Goal: Task Accomplishment & Management: Manage account settings

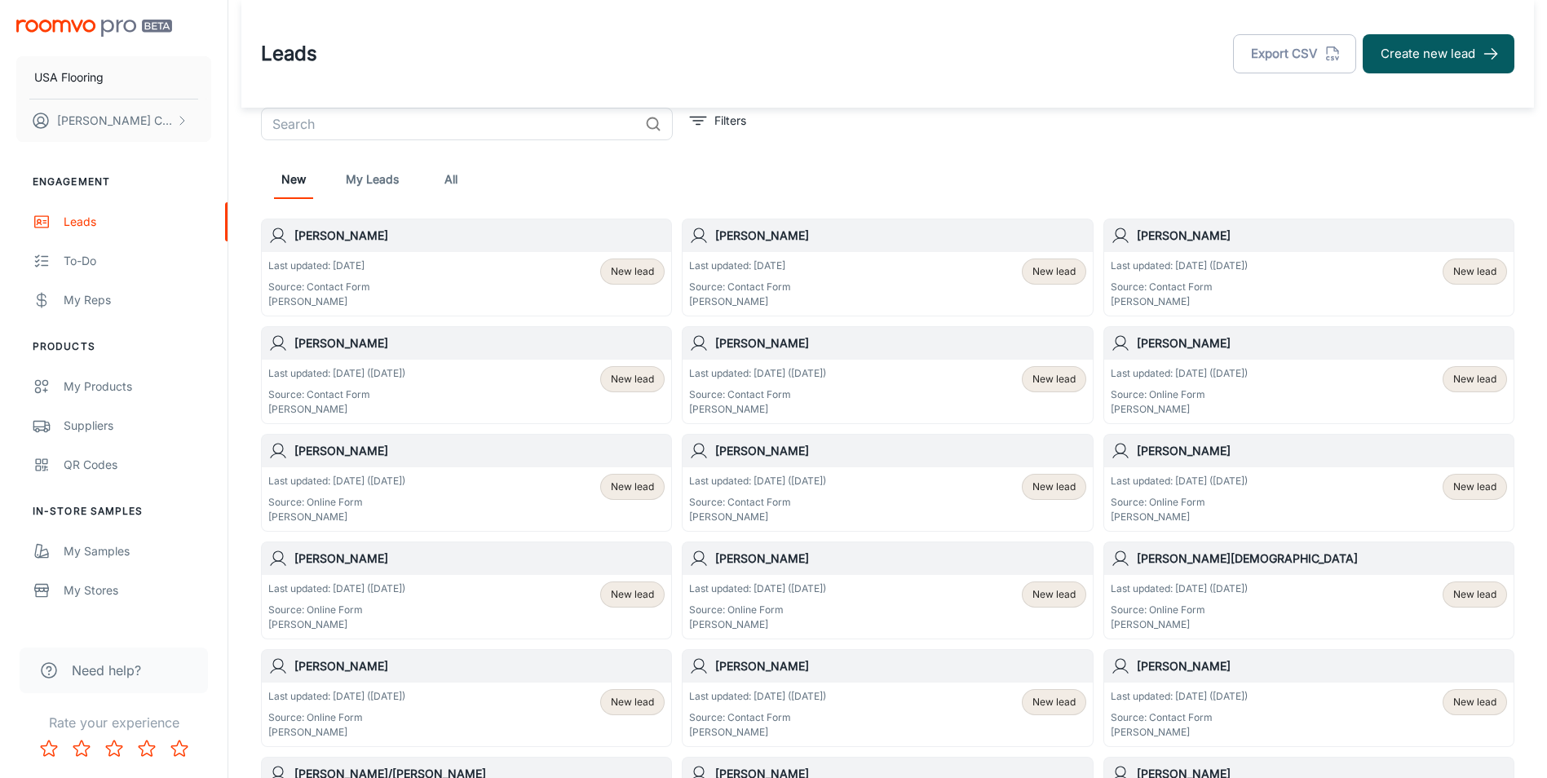
scroll to position [82, 0]
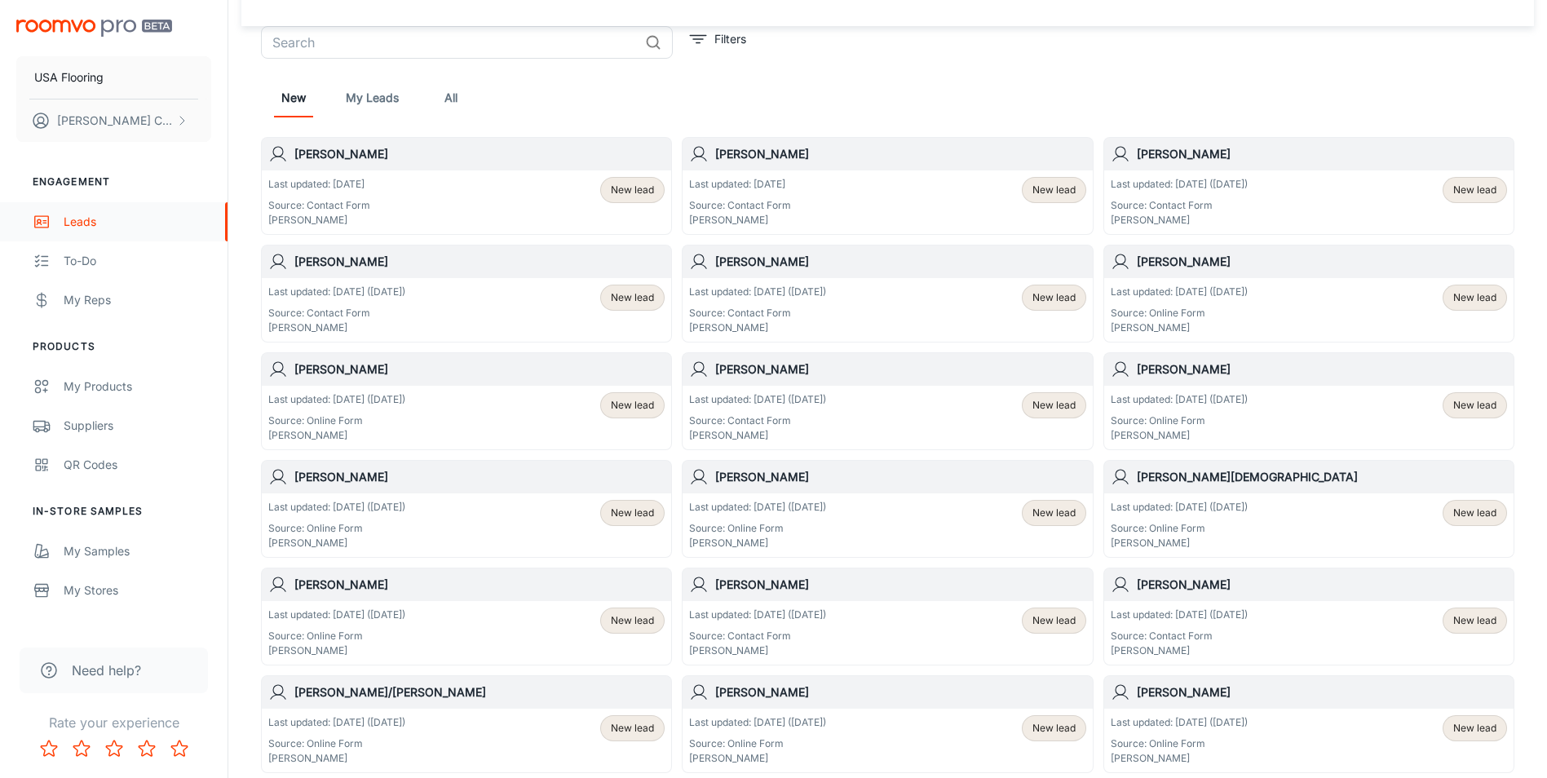
click at [164, 219] on div "Leads" at bounding box center [138, 222] width 148 height 18
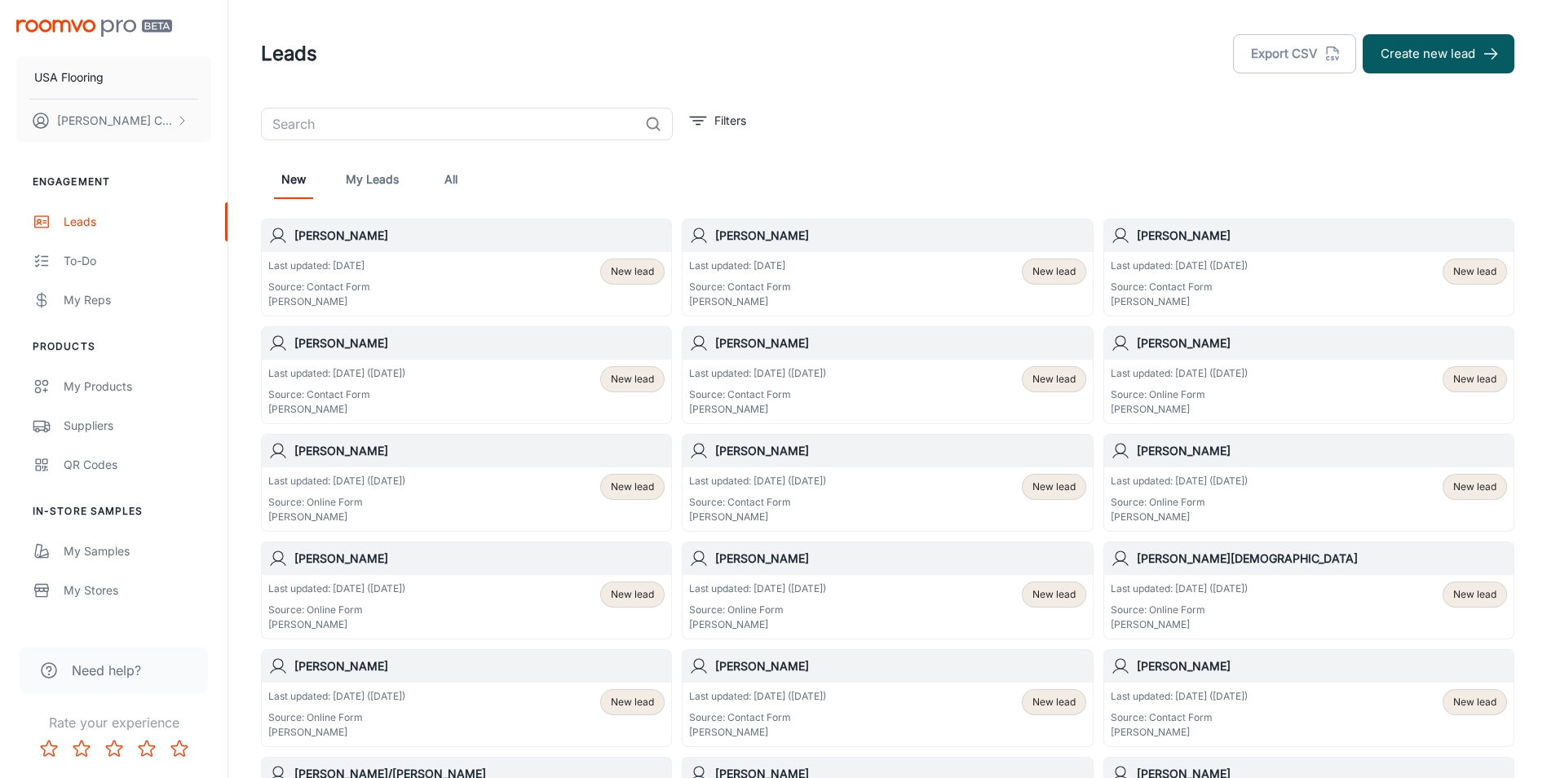
click at [443, 185] on link "All" at bounding box center [450, 179] width 39 height 39
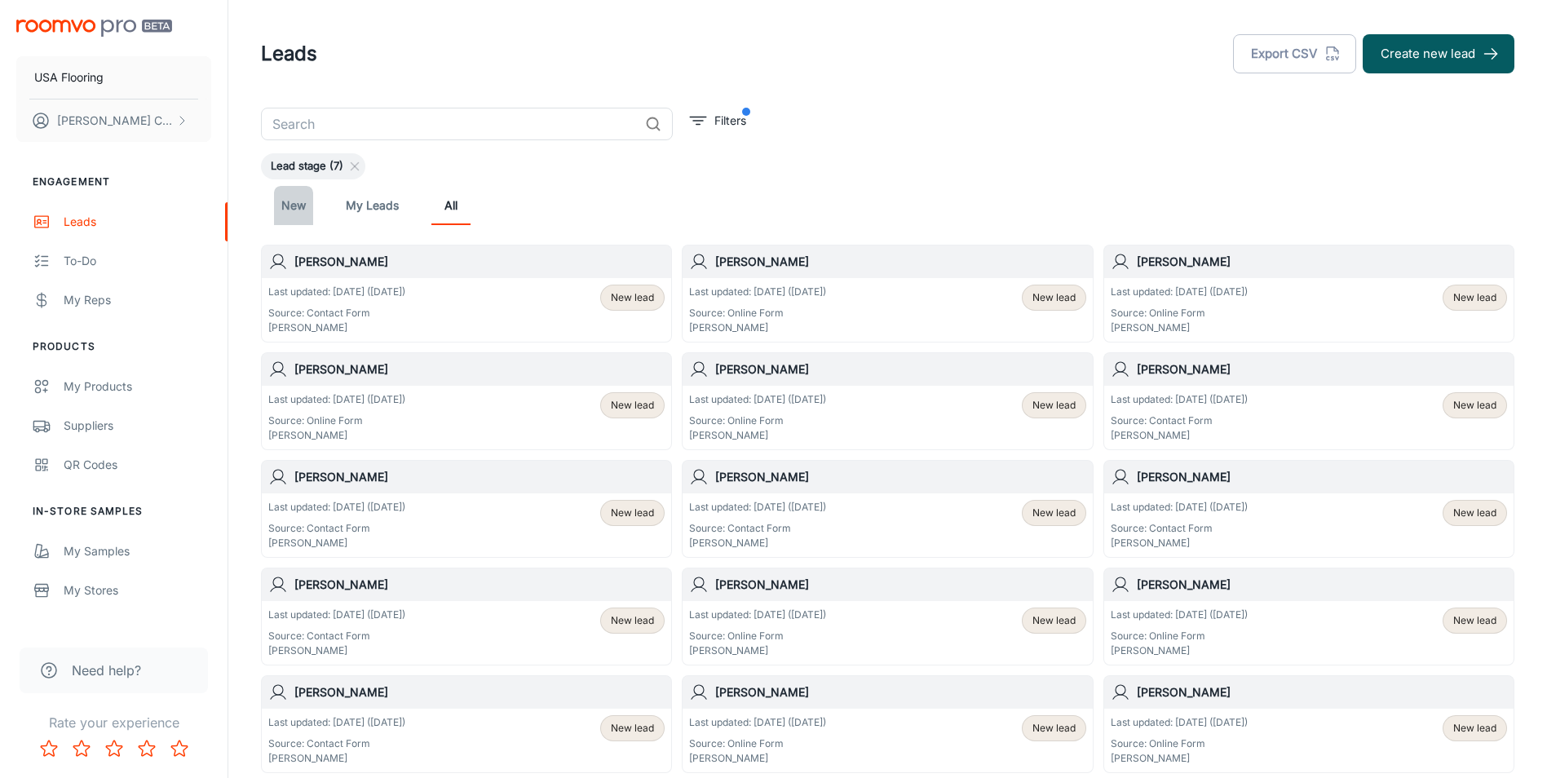
click at [299, 202] on link "New" at bounding box center [293, 205] width 39 height 39
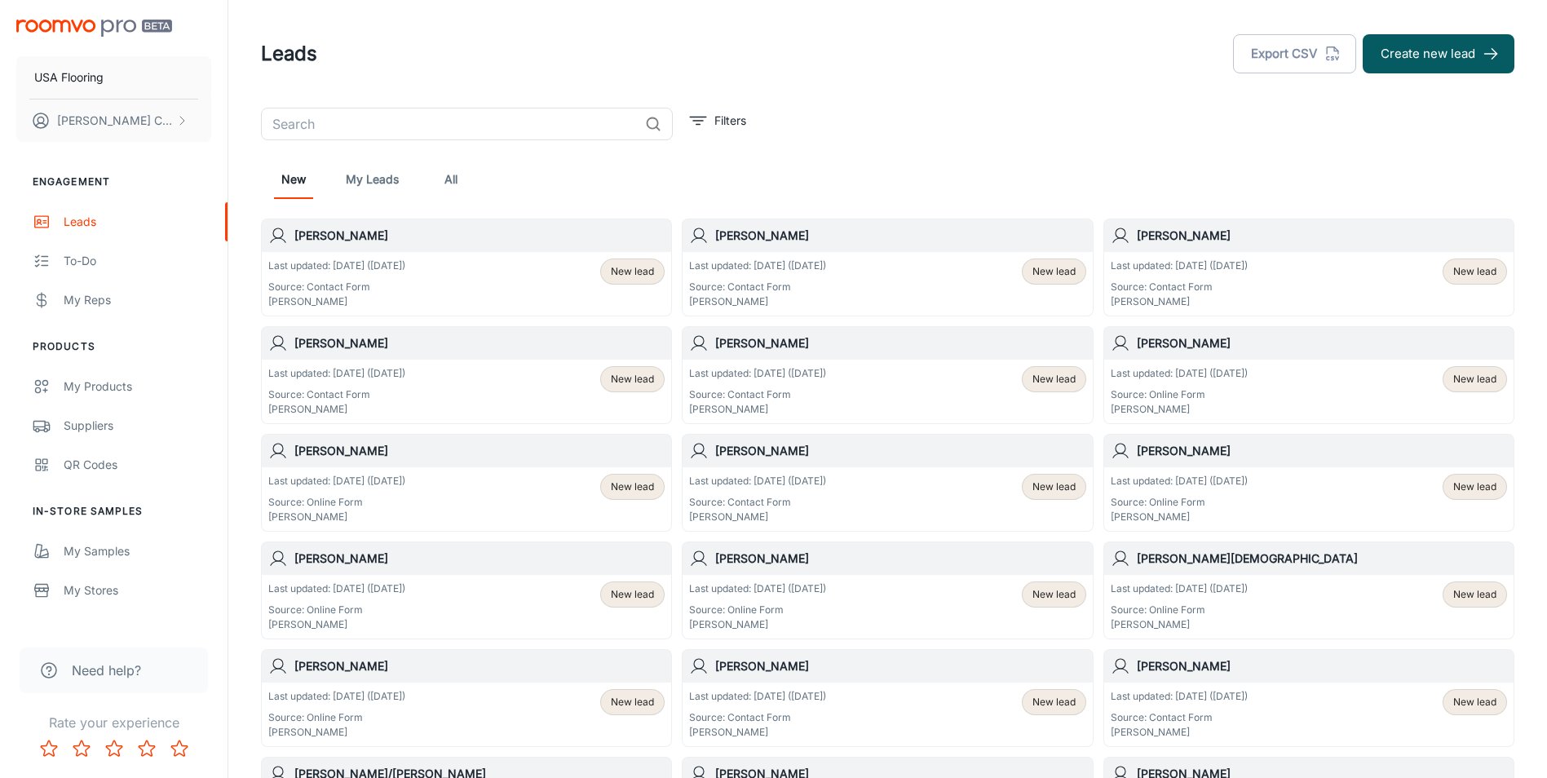
click at [300, 180] on link "New" at bounding box center [293, 179] width 39 height 39
click at [299, 180] on link "New" at bounding box center [293, 179] width 39 height 39
click at [449, 183] on link "All" at bounding box center [450, 179] width 39 height 39
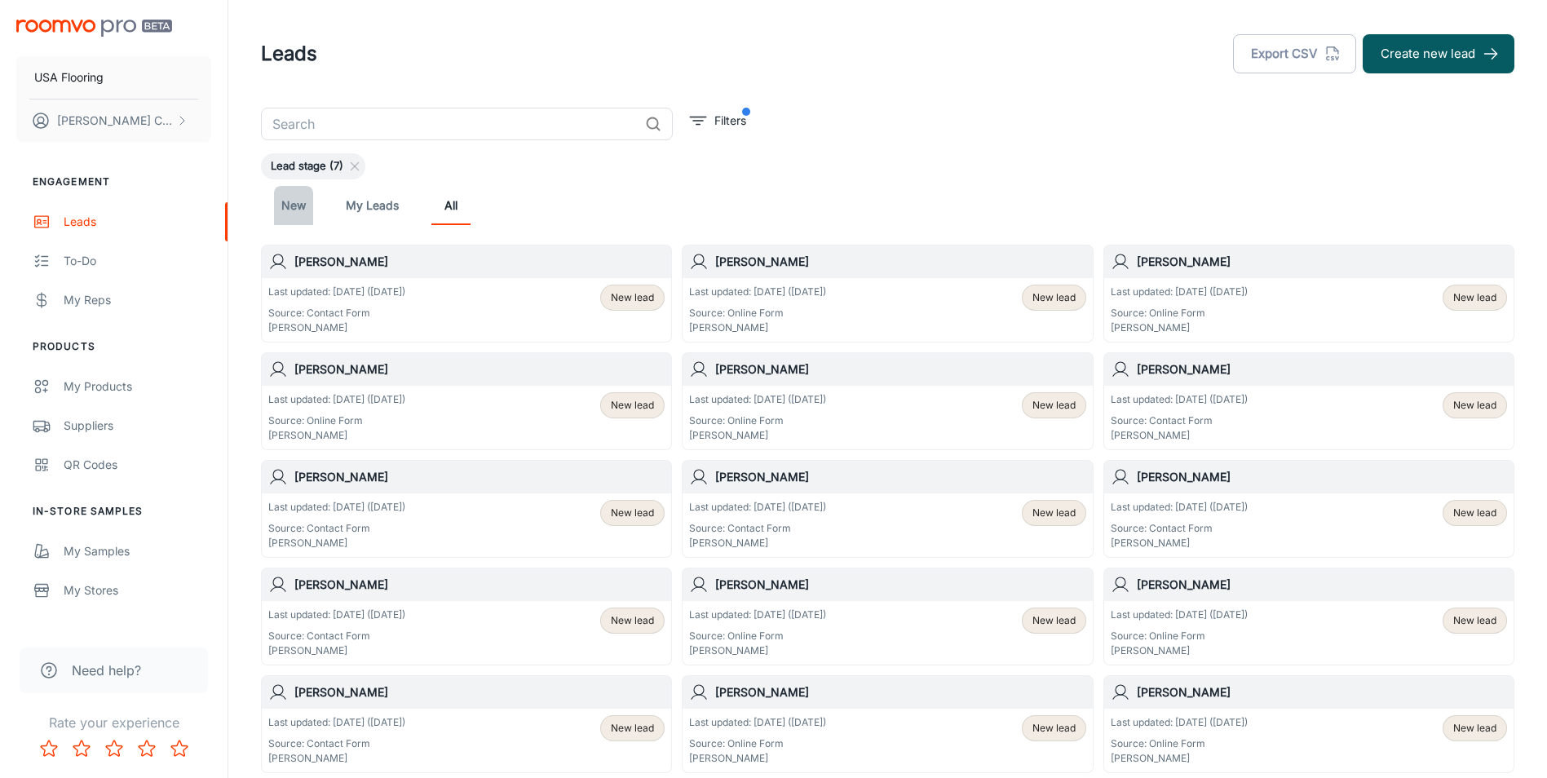
click at [301, 208] on link "New" at bounding box center [293, 205] width 39 height 39
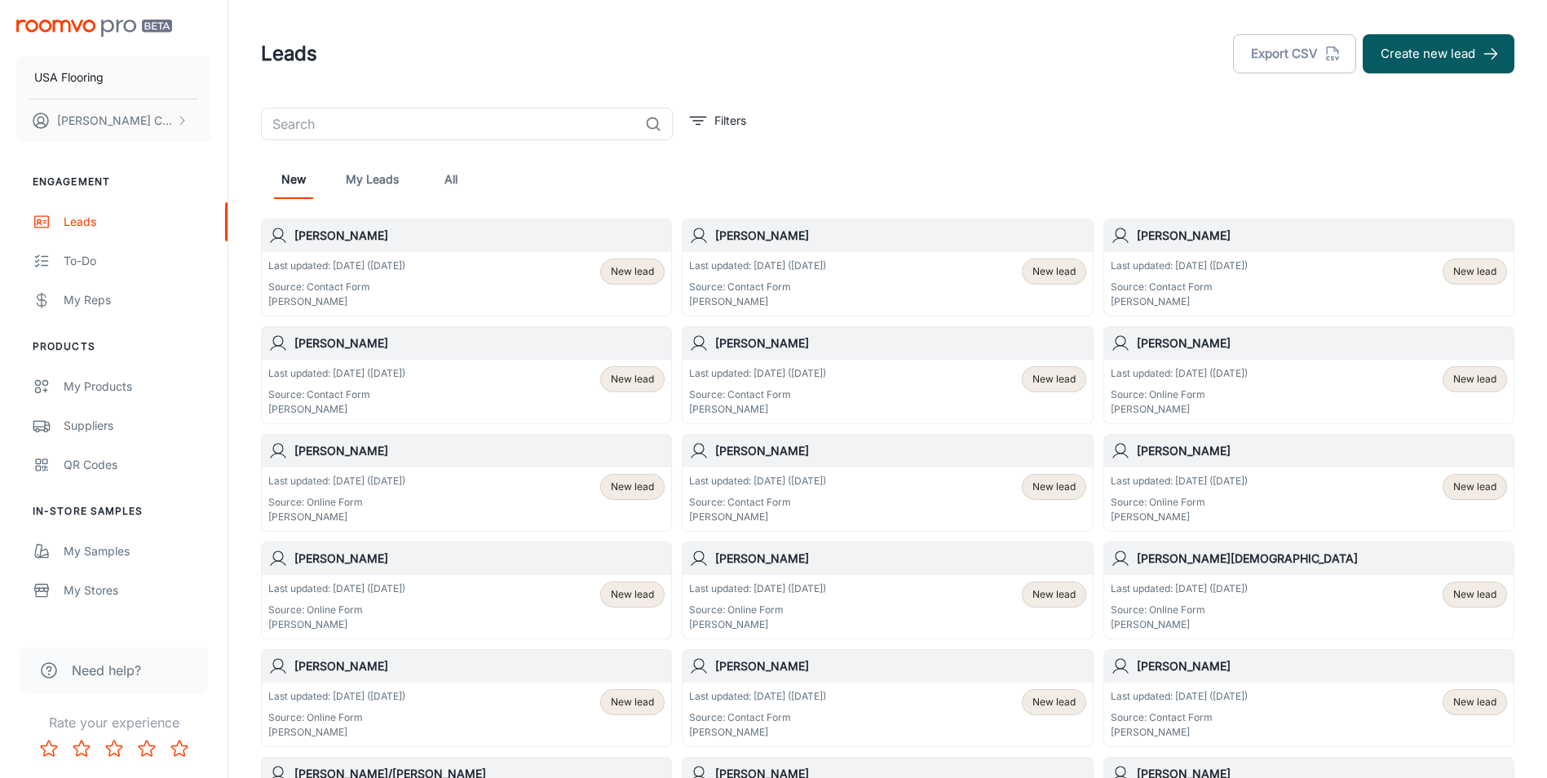
click at [449, 184] on link "All" at bounding box center [450, 179] width 39 height 39
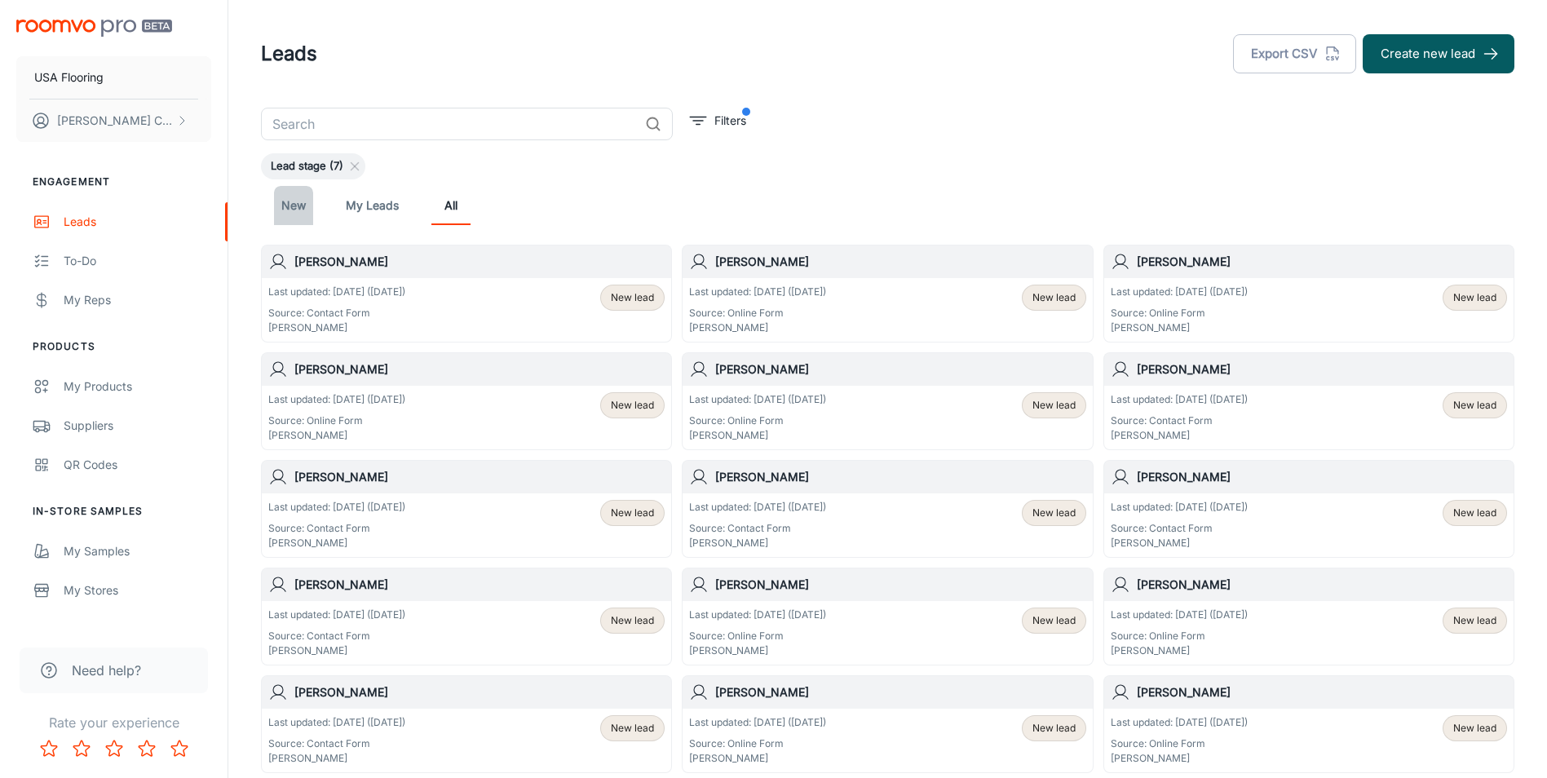
click at [300, 207] on link "New" at bounding box center [293, 205] width 39 height 39
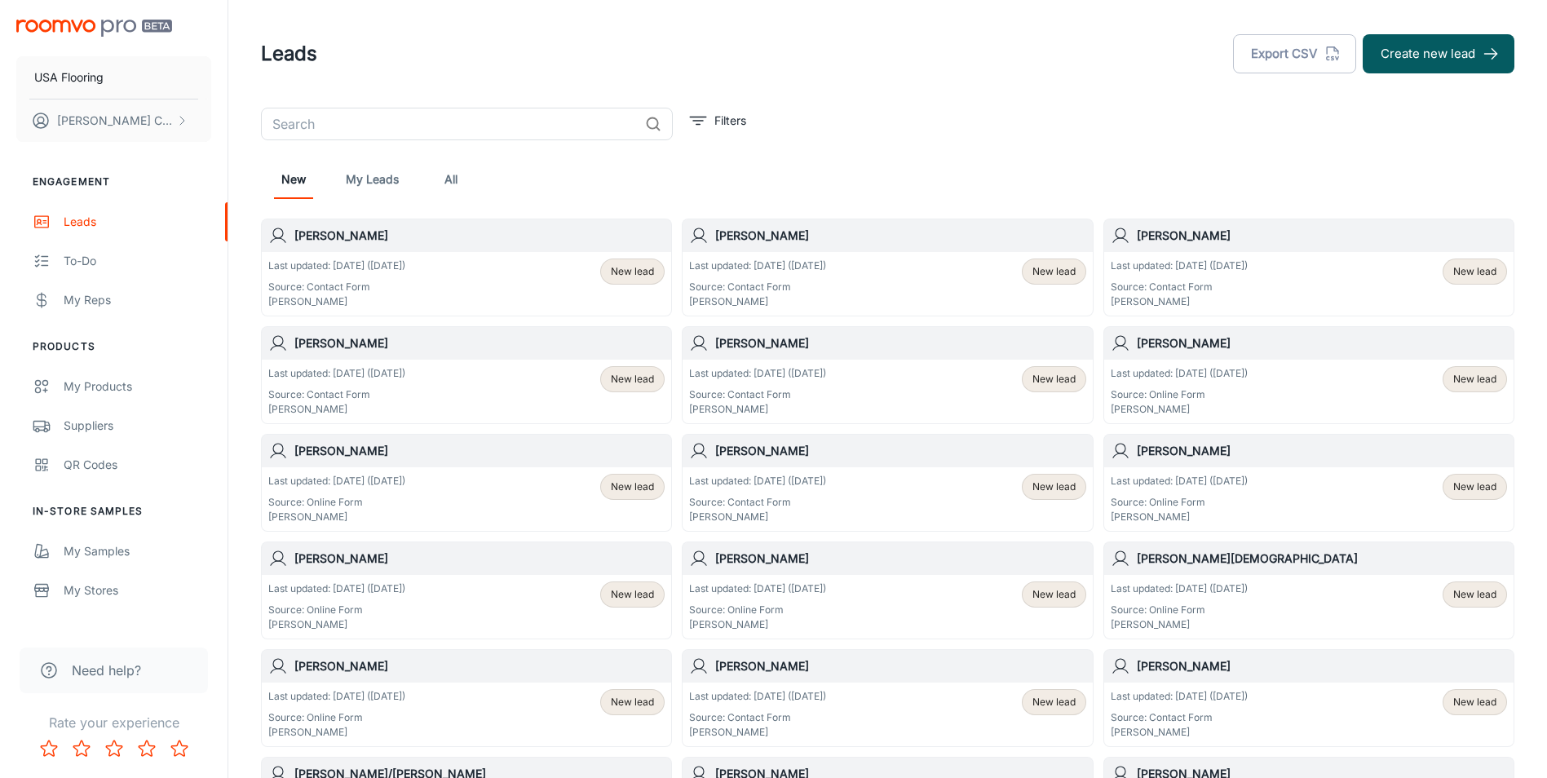
click at [445, 179] on link "All" at bounding box center [450, 179] width 39 height 39
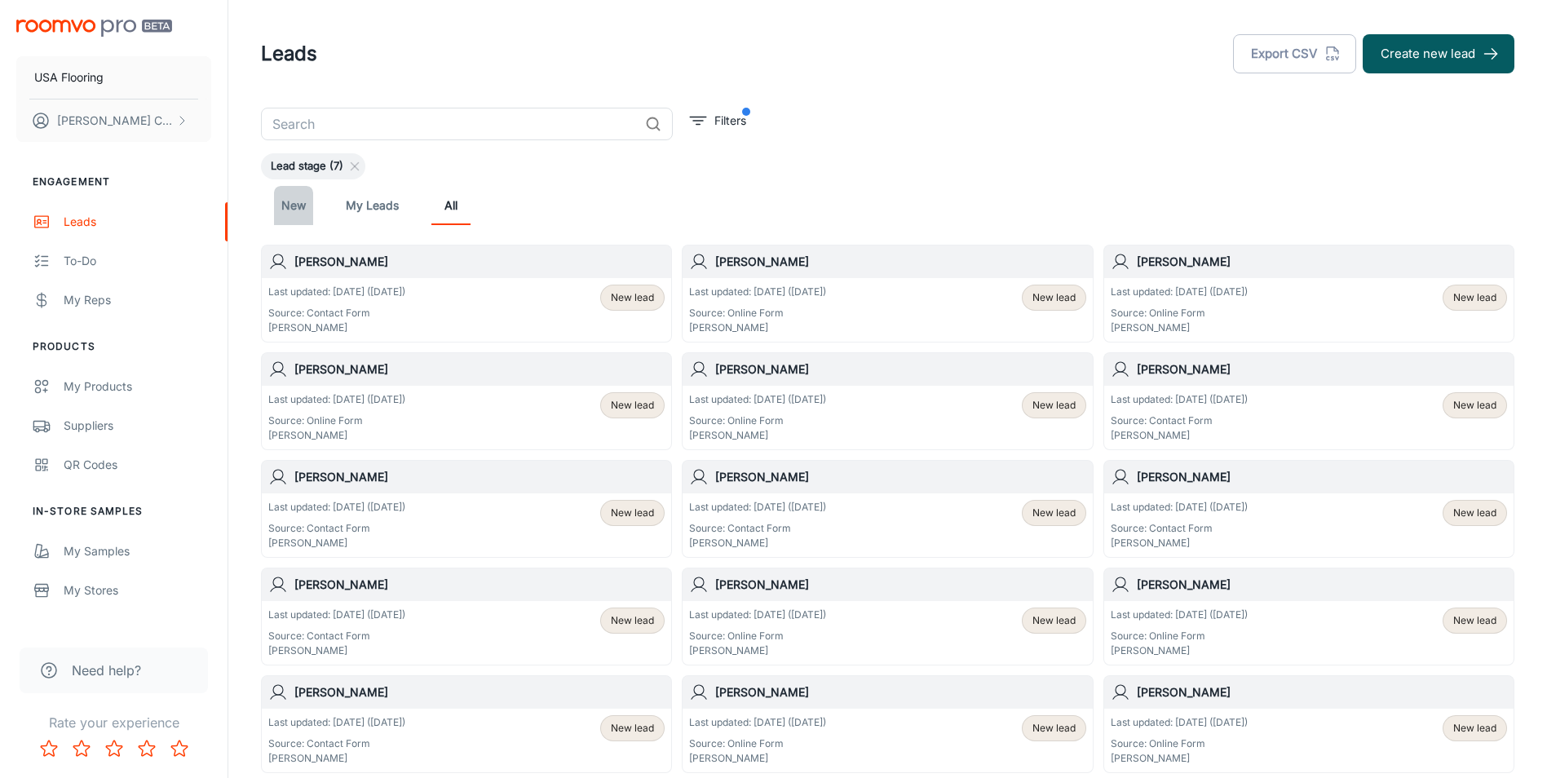
click at [303, 207] on link "New" at bounding box center [293, 205] width 39 height 39
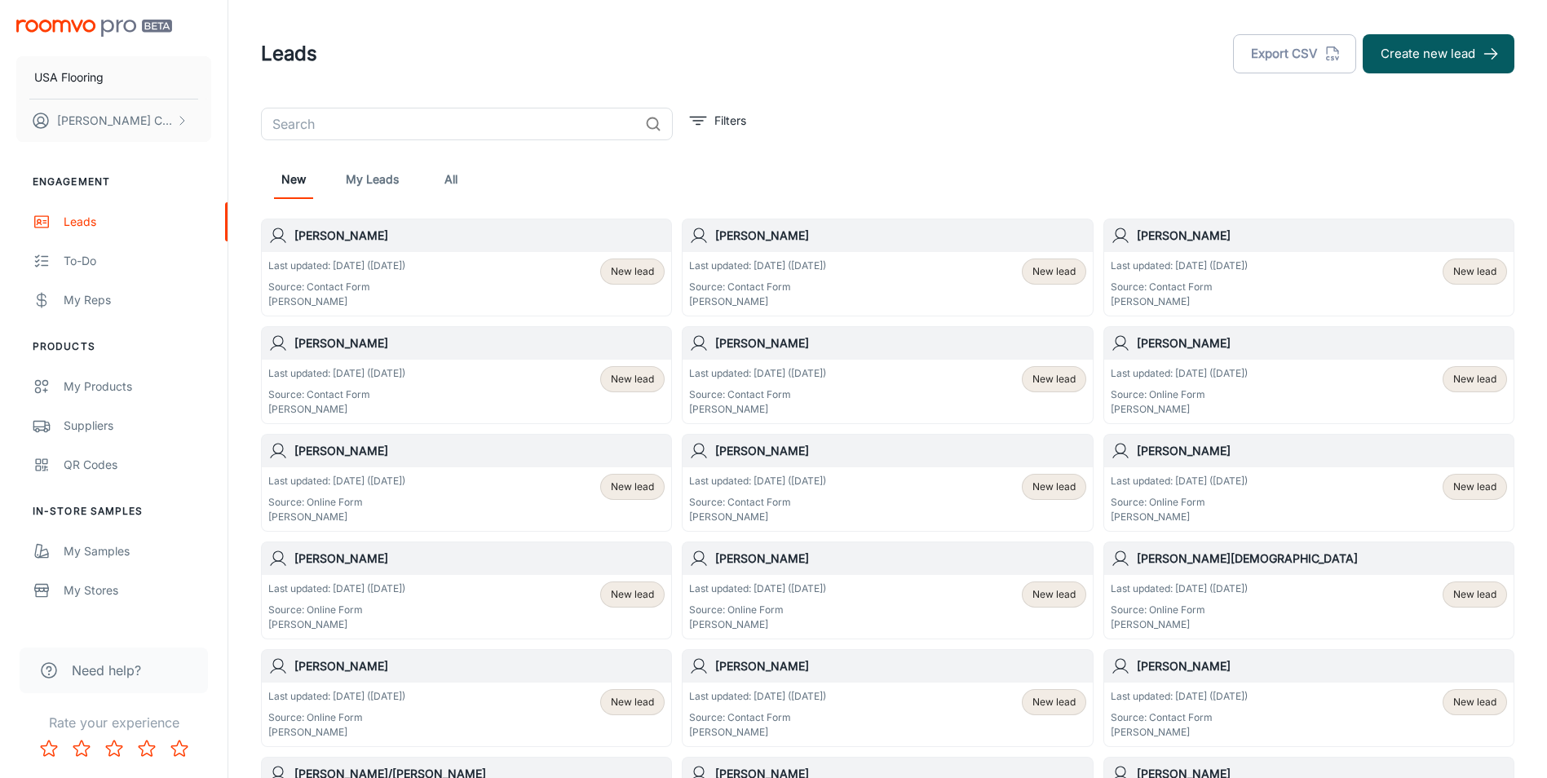
click at [440, 174] on link "All" at bounding box center [450, 179] width 39 height 39
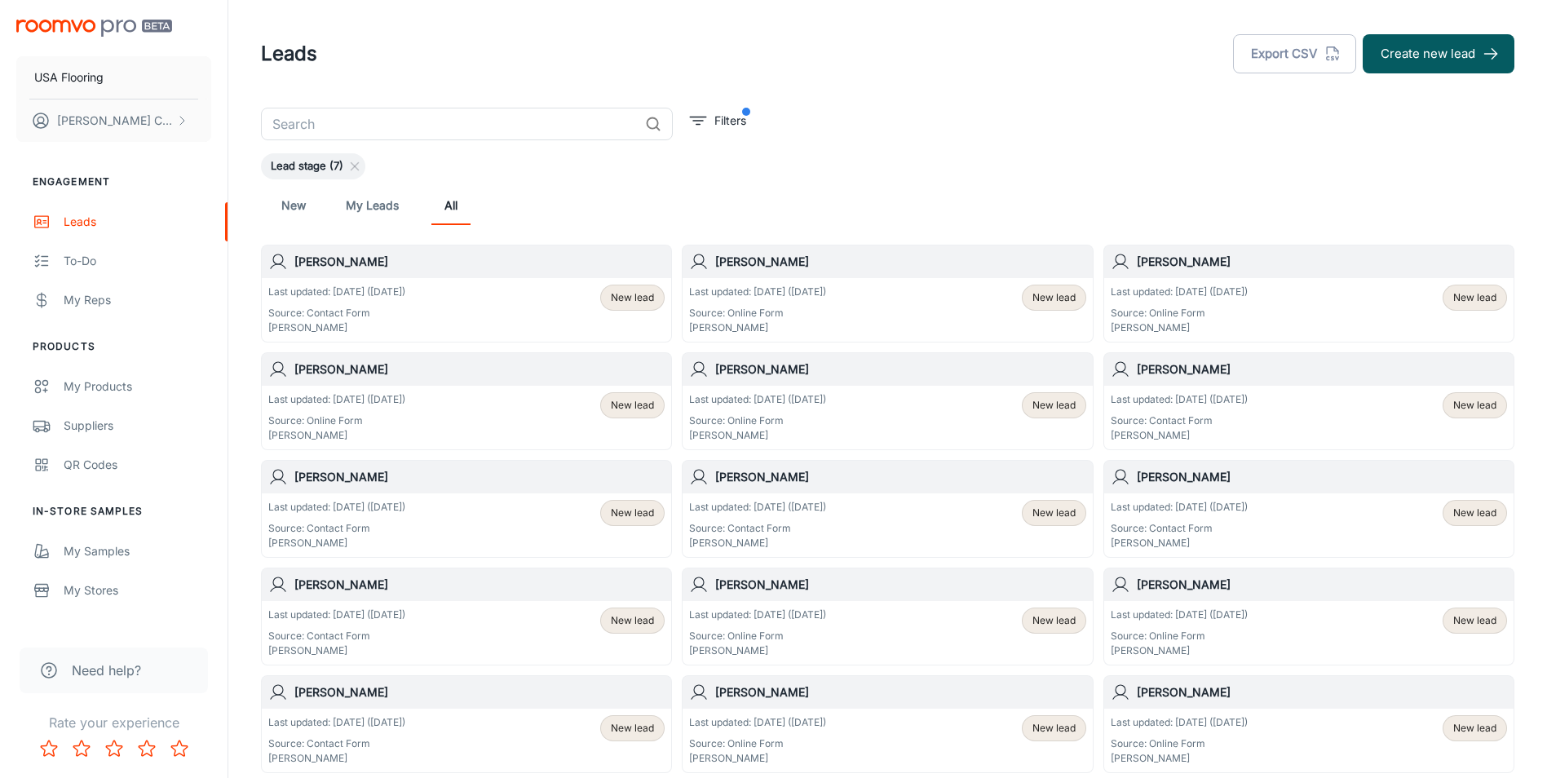
click at [303, 214] on link "New" at bounding box center [293, 205] width 39 height 39
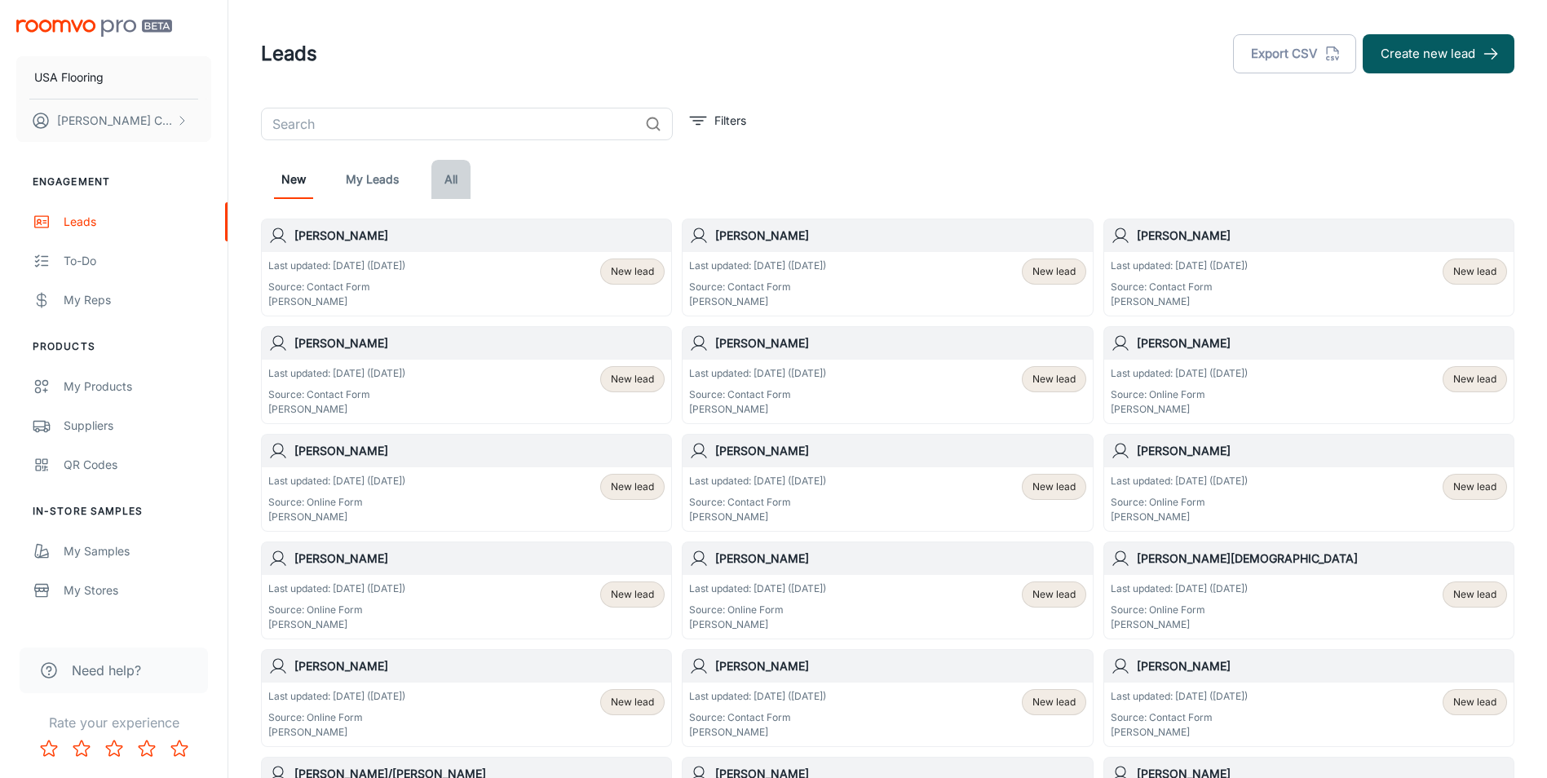
click at [447, 182] on link "All" at bounding box center [450, 179] width 39 height 39
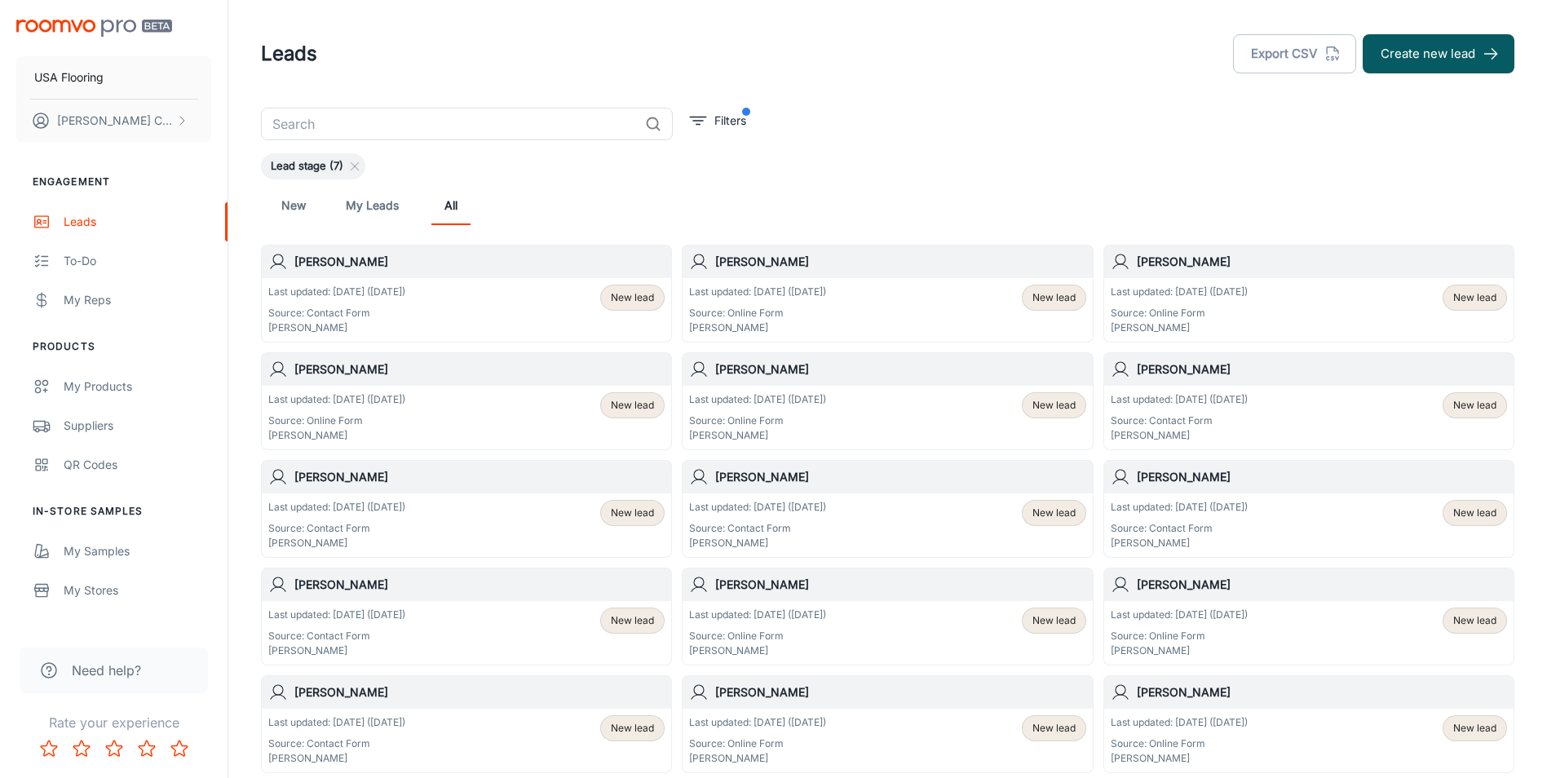
click at [305, 207] on link "New" at bounding box center [293, 205] width 39 height 39
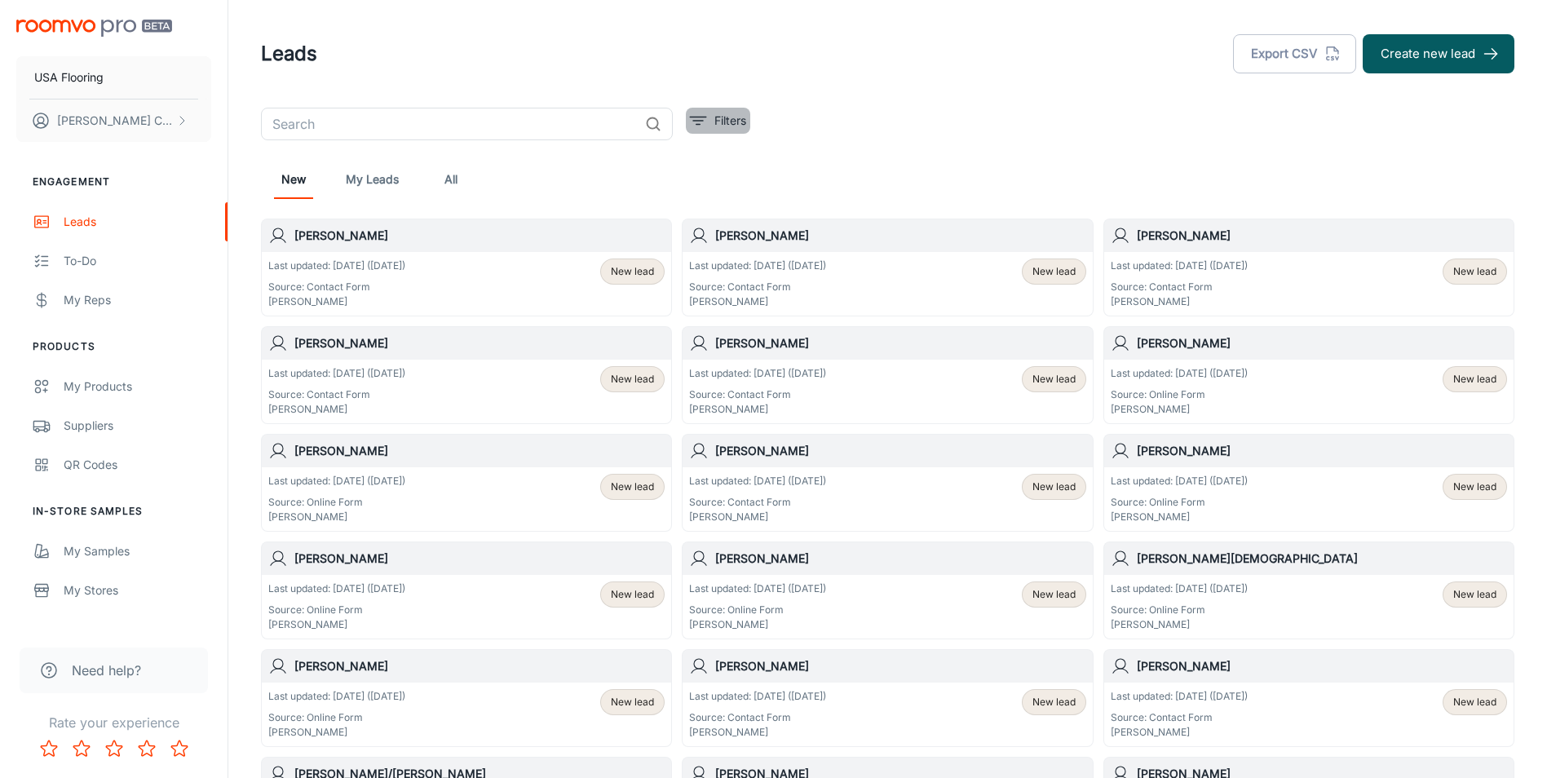
click at [716, 122] on p "Filters" at bounding box center [731, 121] width 32 height 18
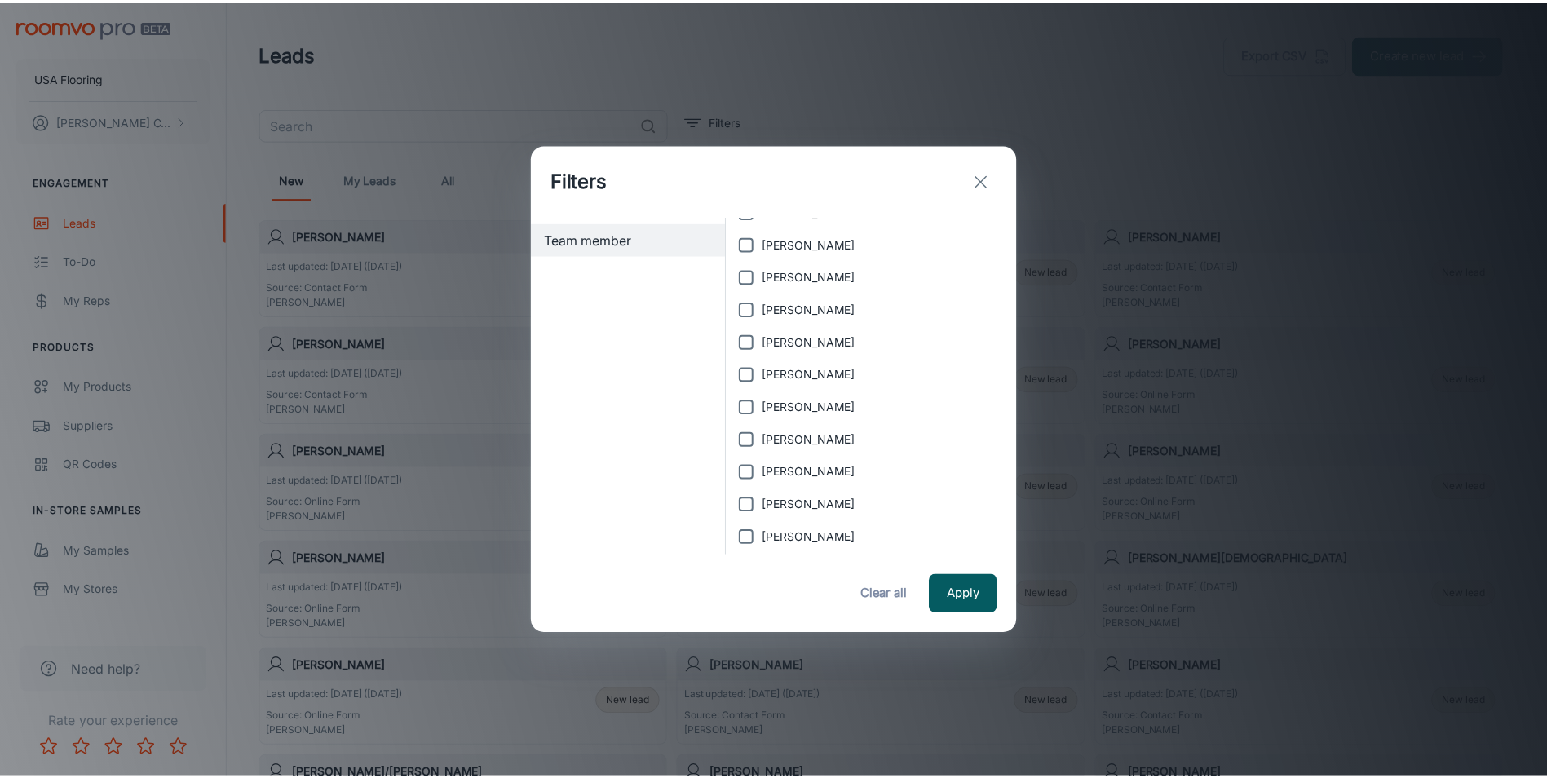
scroll to position [98, 0]
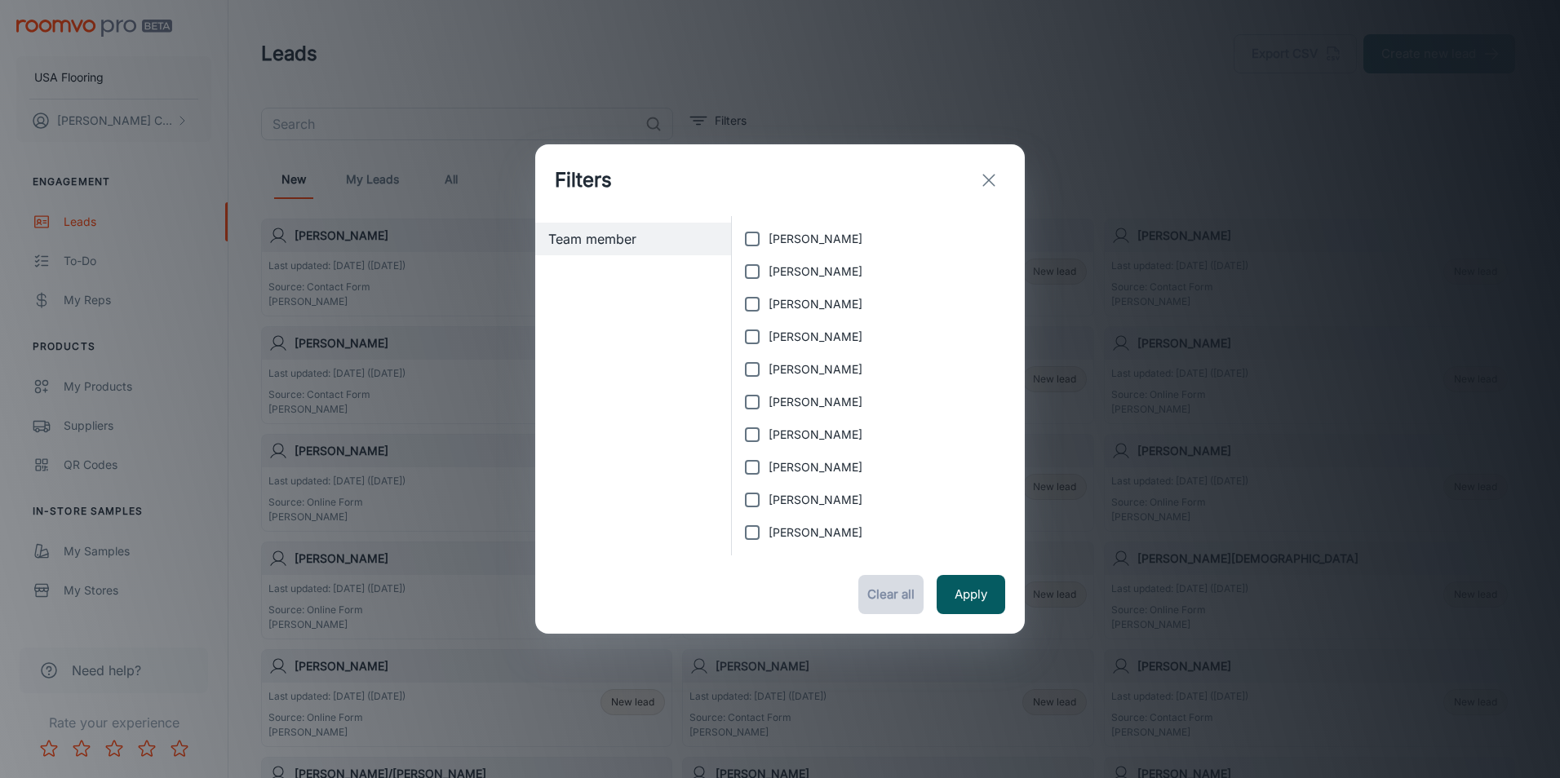
click at [893, 595] on button "Clear all" at bounding box center [890, 594] width 65 height 39
click at [989, 184] on icon "exit" at bounding box center [989, 180] width 20 height 20
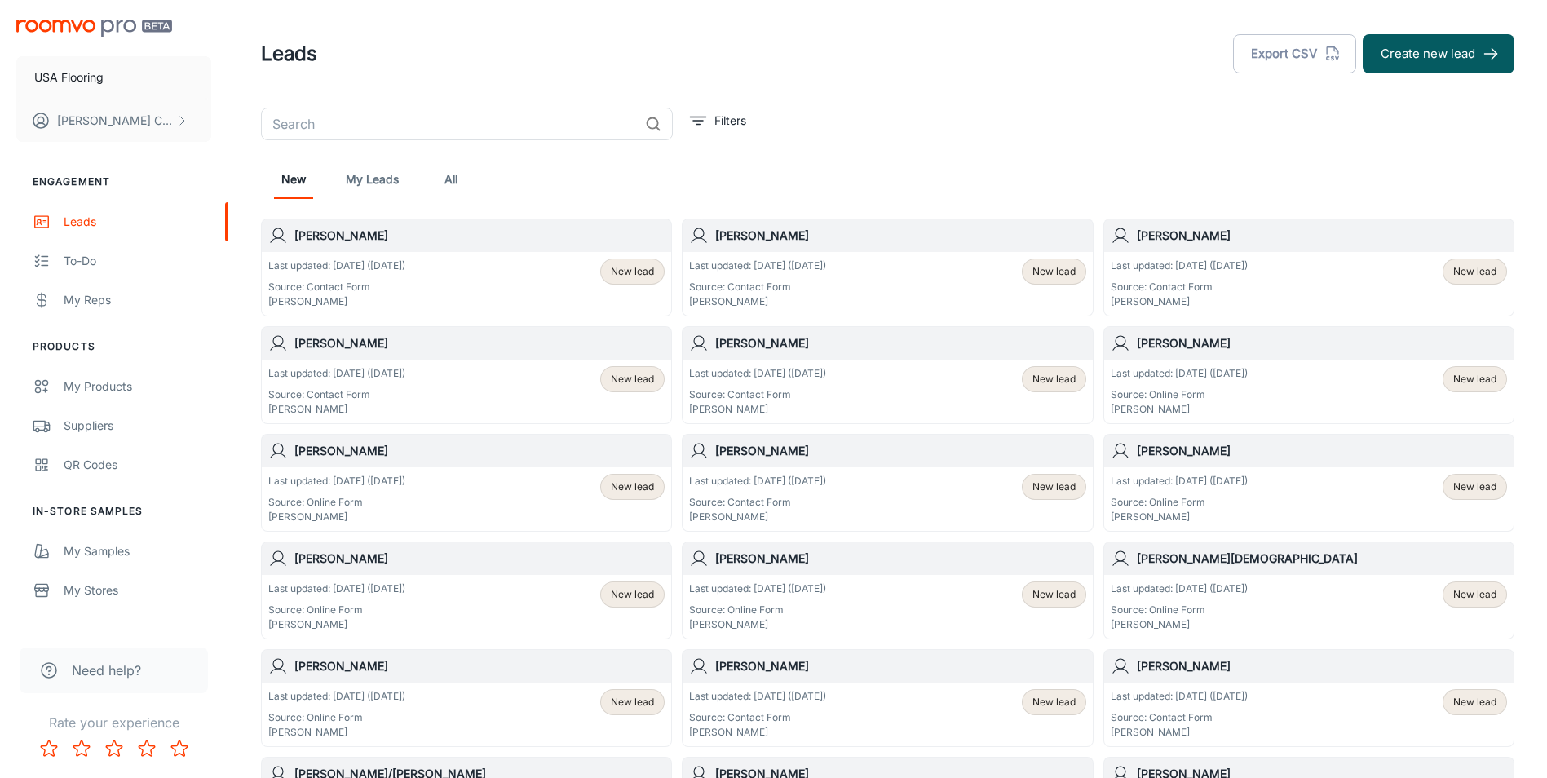
click at [455, 184] on link "All" at bounding box center [450, 179] width 39 height 39
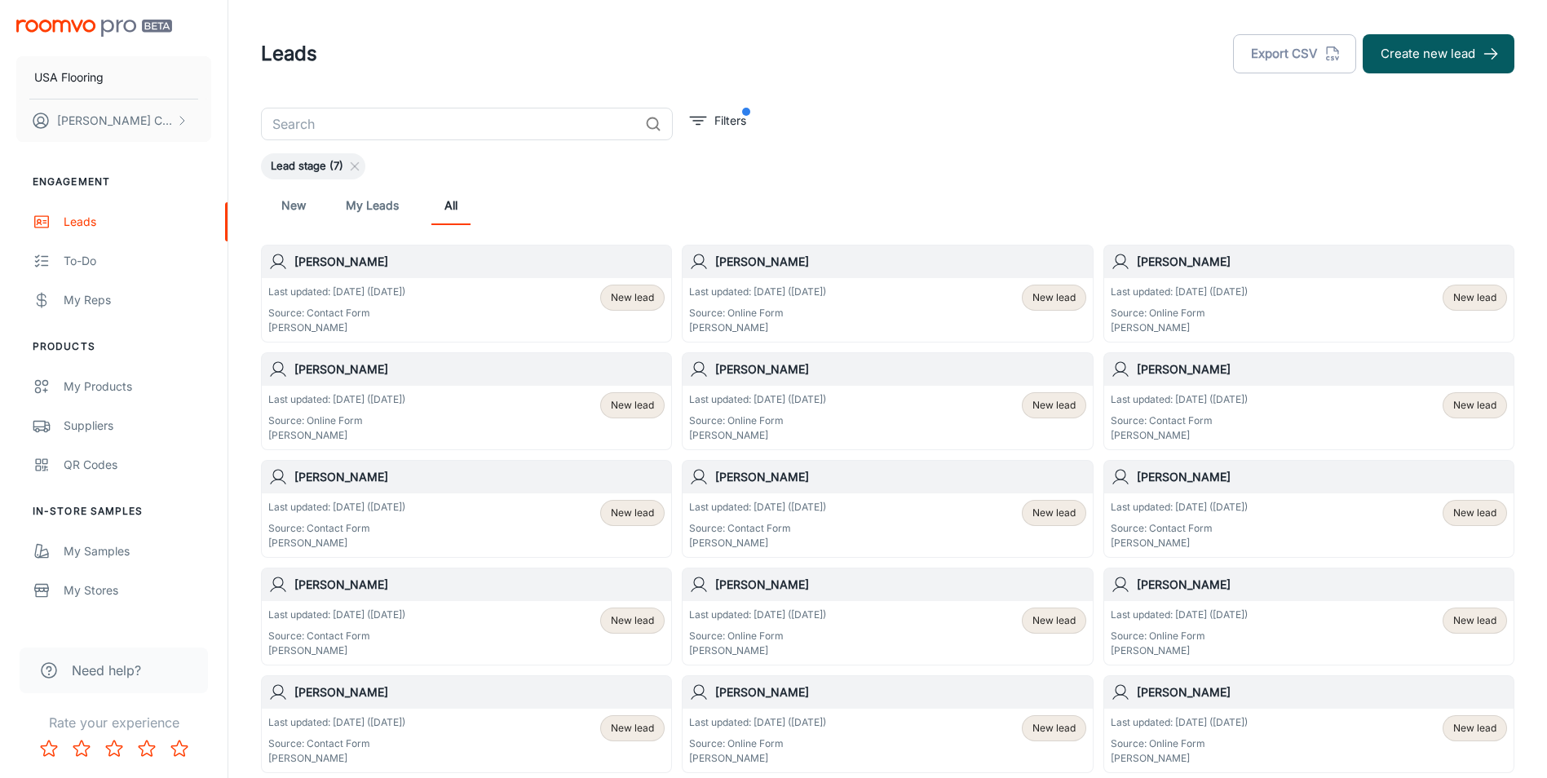
click at [305, 204] on link "New" at bounding box center [293, 205] width 39 height 39
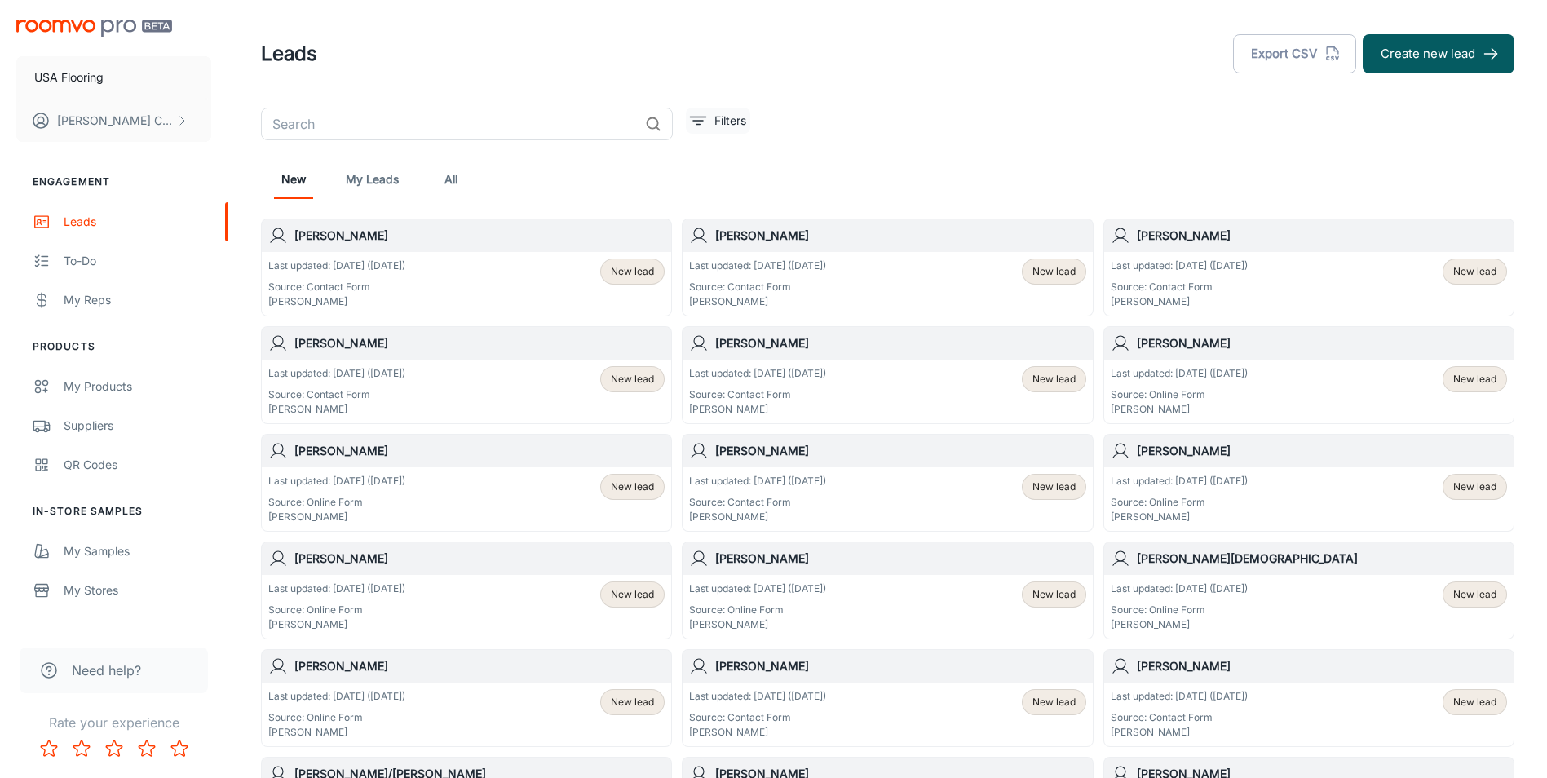
click at [692, 126] on icon "filter" at bounding box center [698, 121] width 20 height 20
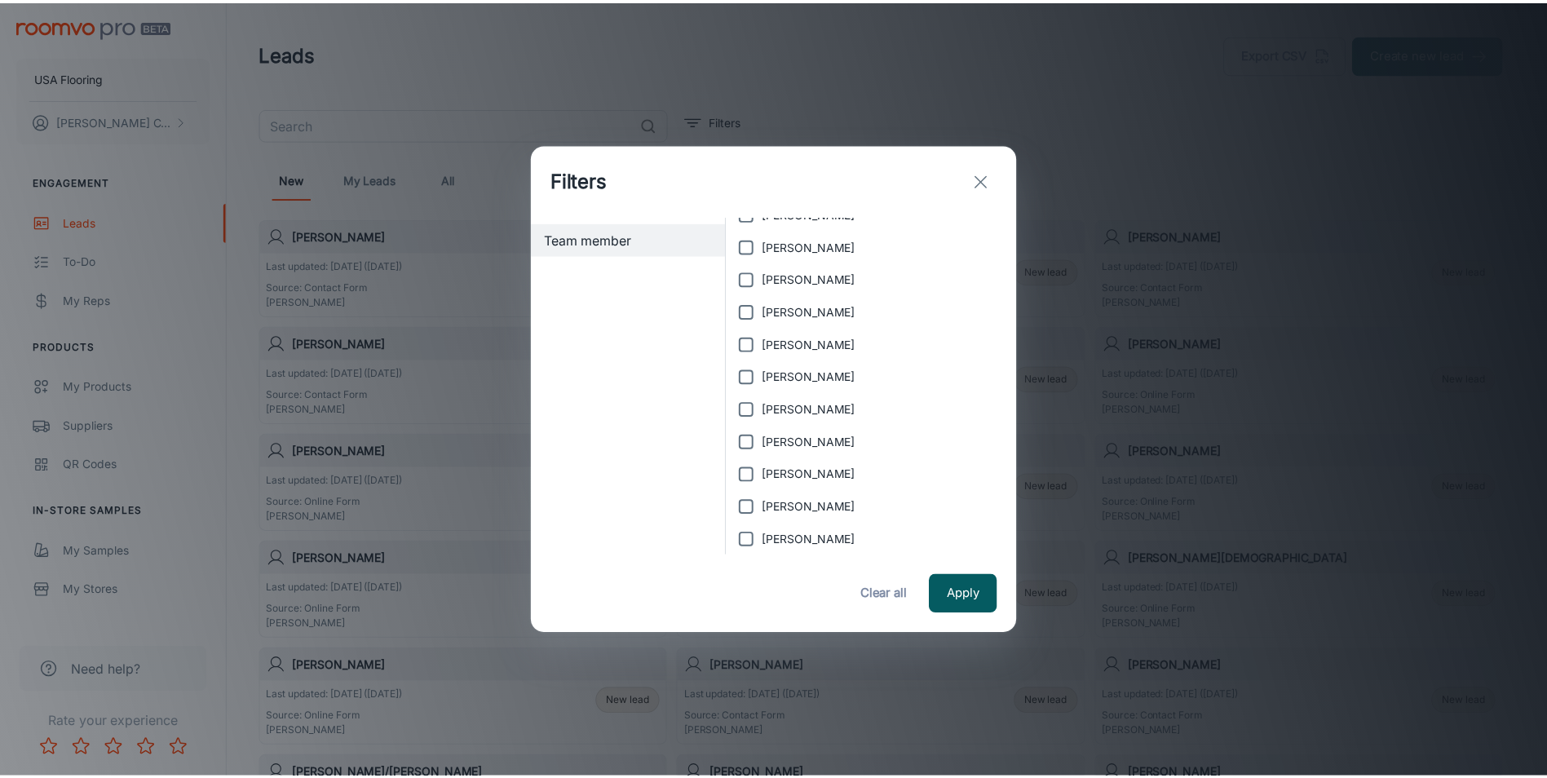
scroll to position [98, 0]
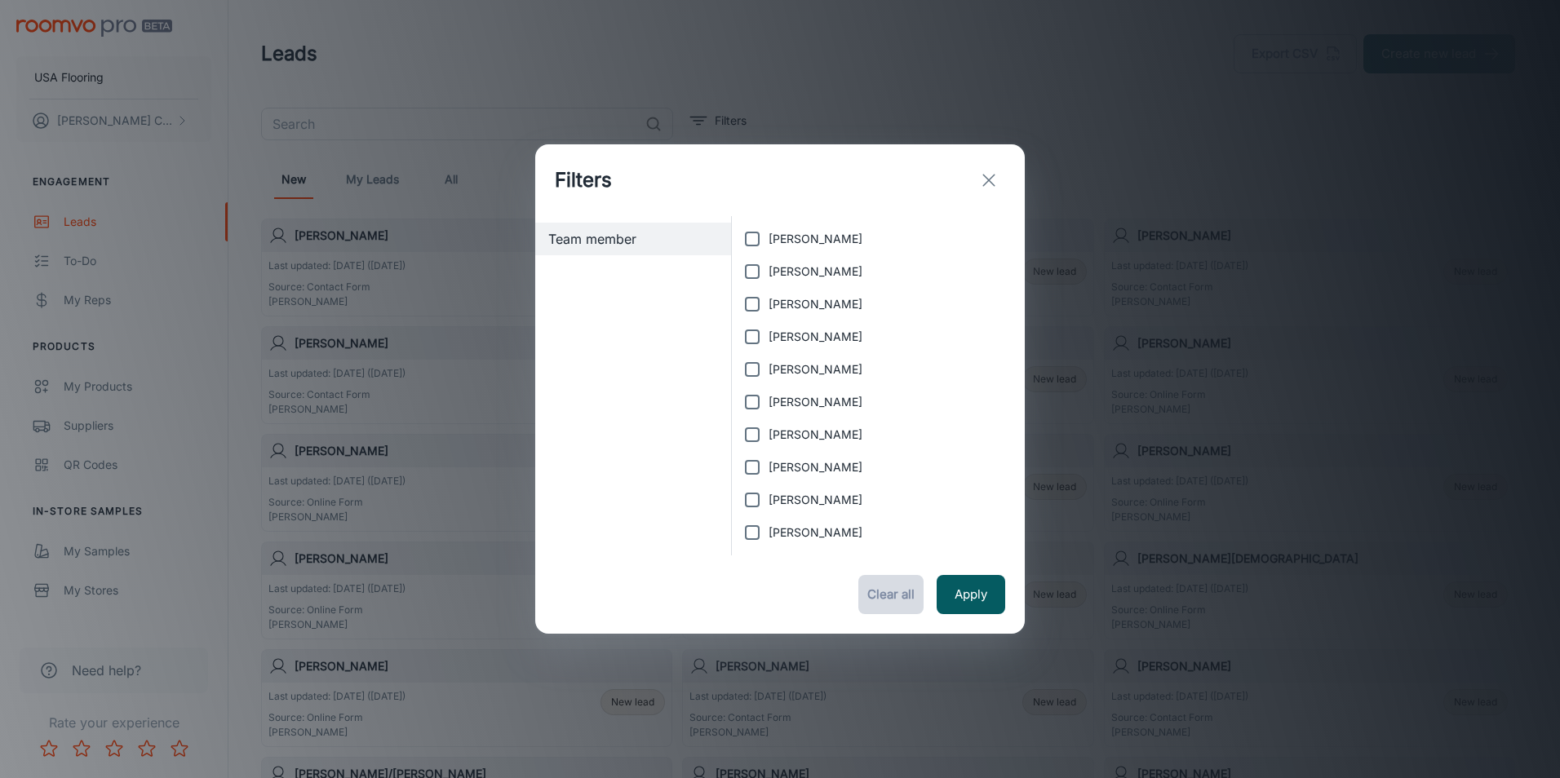
click at [895, 591] on button "Clear all" at bounding box center [890, 594] width 65 height 39
click at [984, 184] on line "exit" at bounding box center [988, 180] width 11 height 11
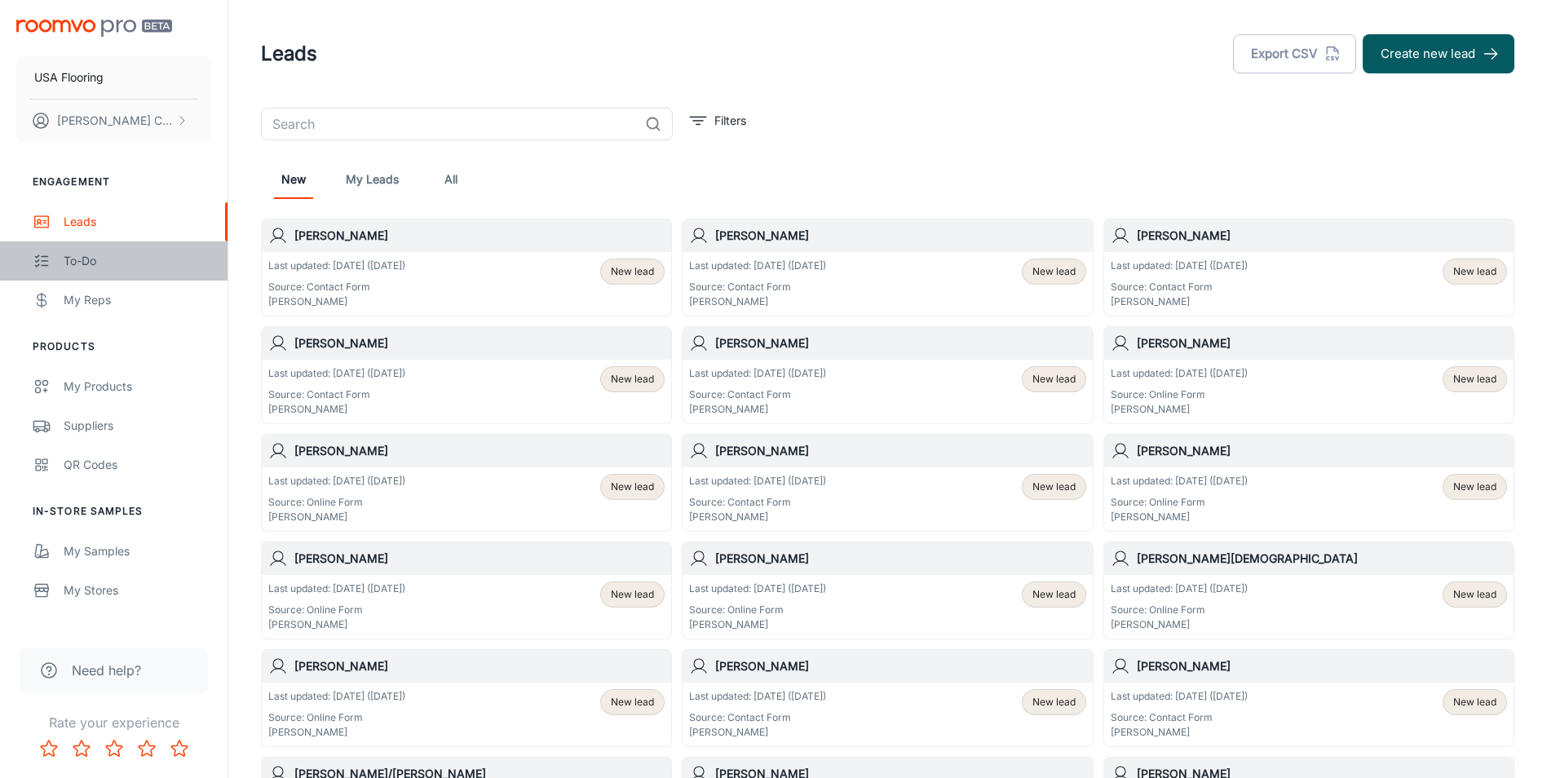
click at [101, 250] on link "To-do" at bounding box center [114, 260] width 228 height 39
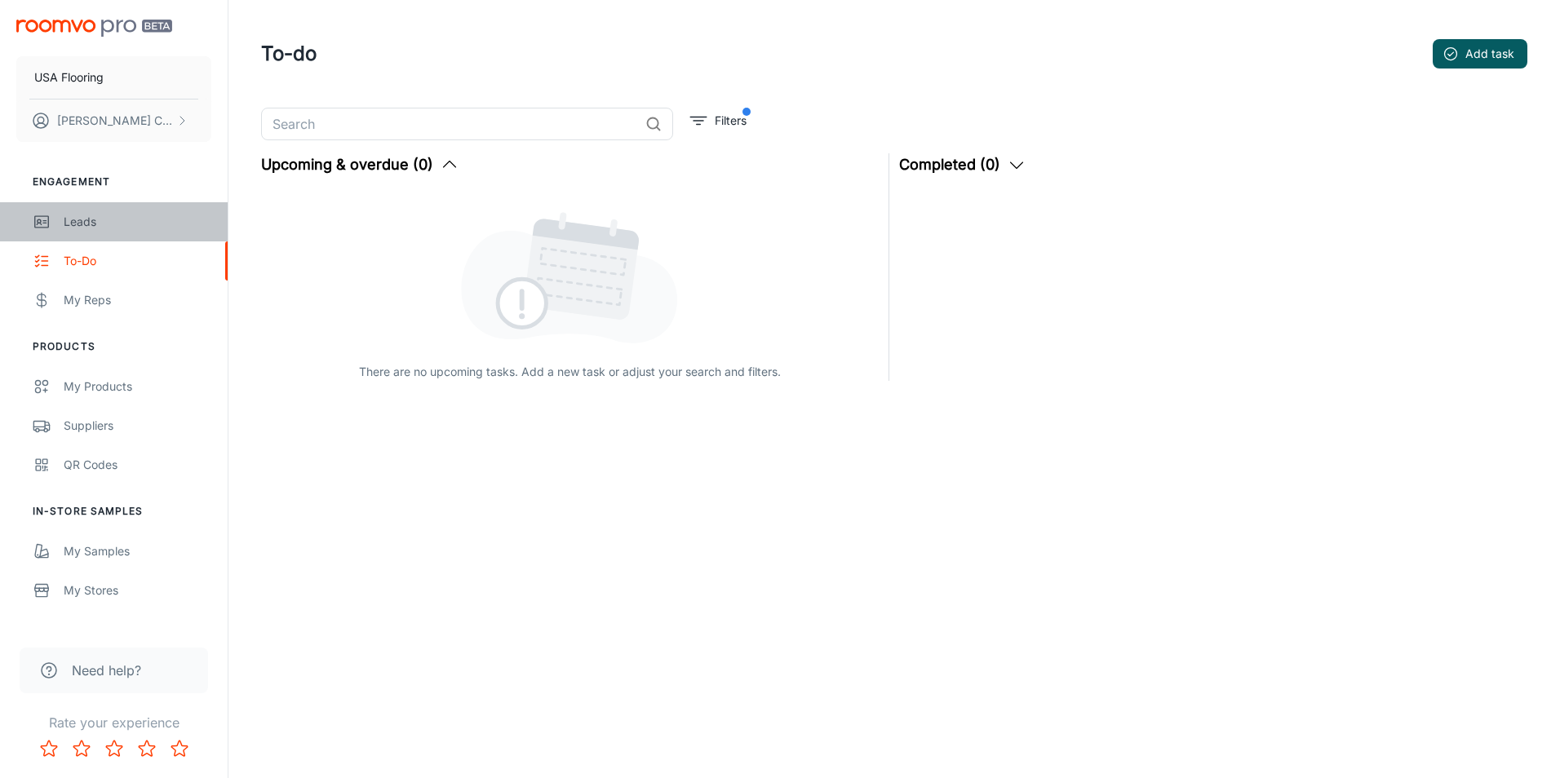
click at [95, 214] on div "Leads" at bounding box center [138, 222] width 148 height 18
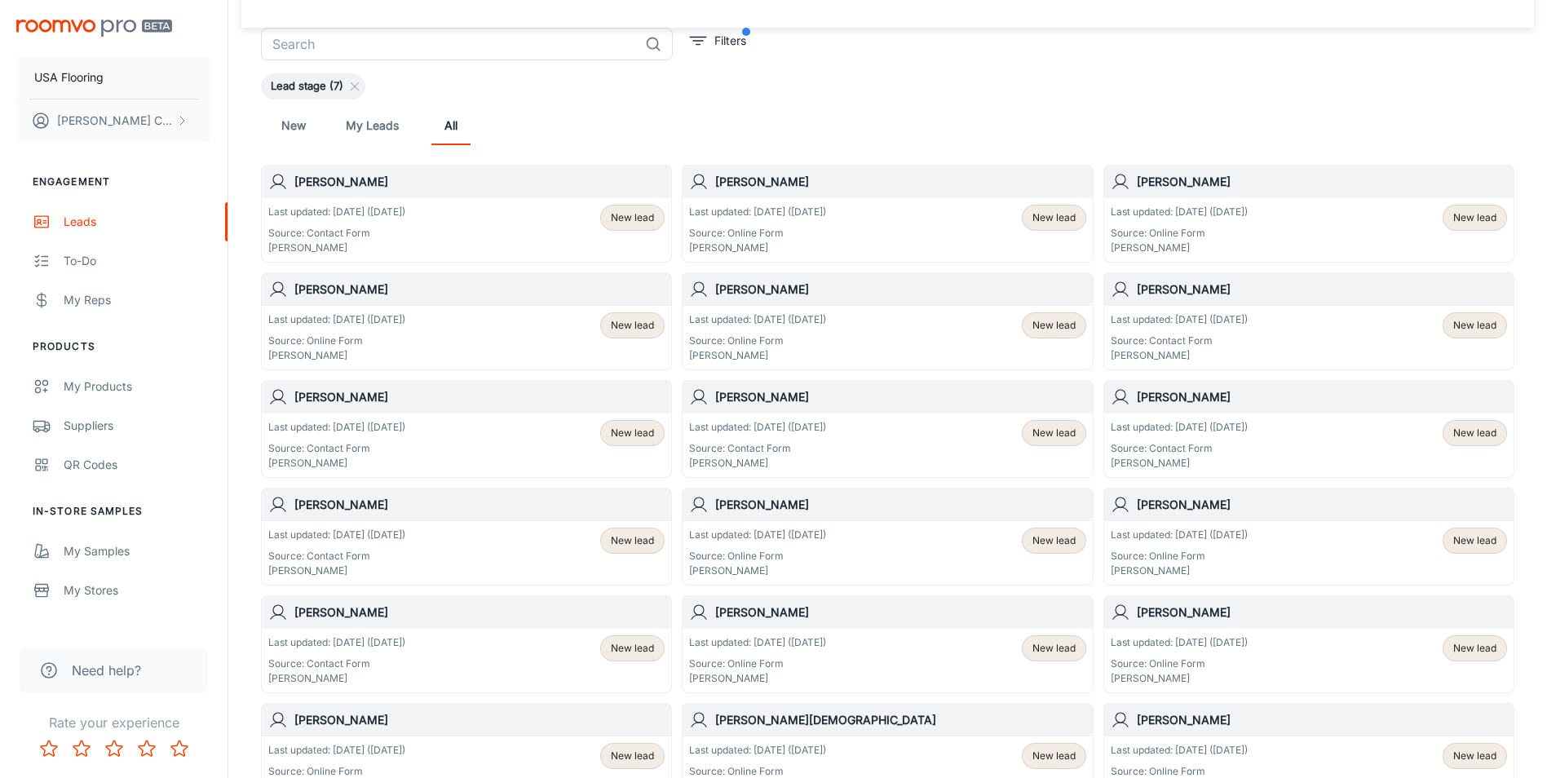
scroll to position [82, 0]
click at [820, 235] on p "Source: Online Form" at bounding box center [757, 231] width 137 height 15
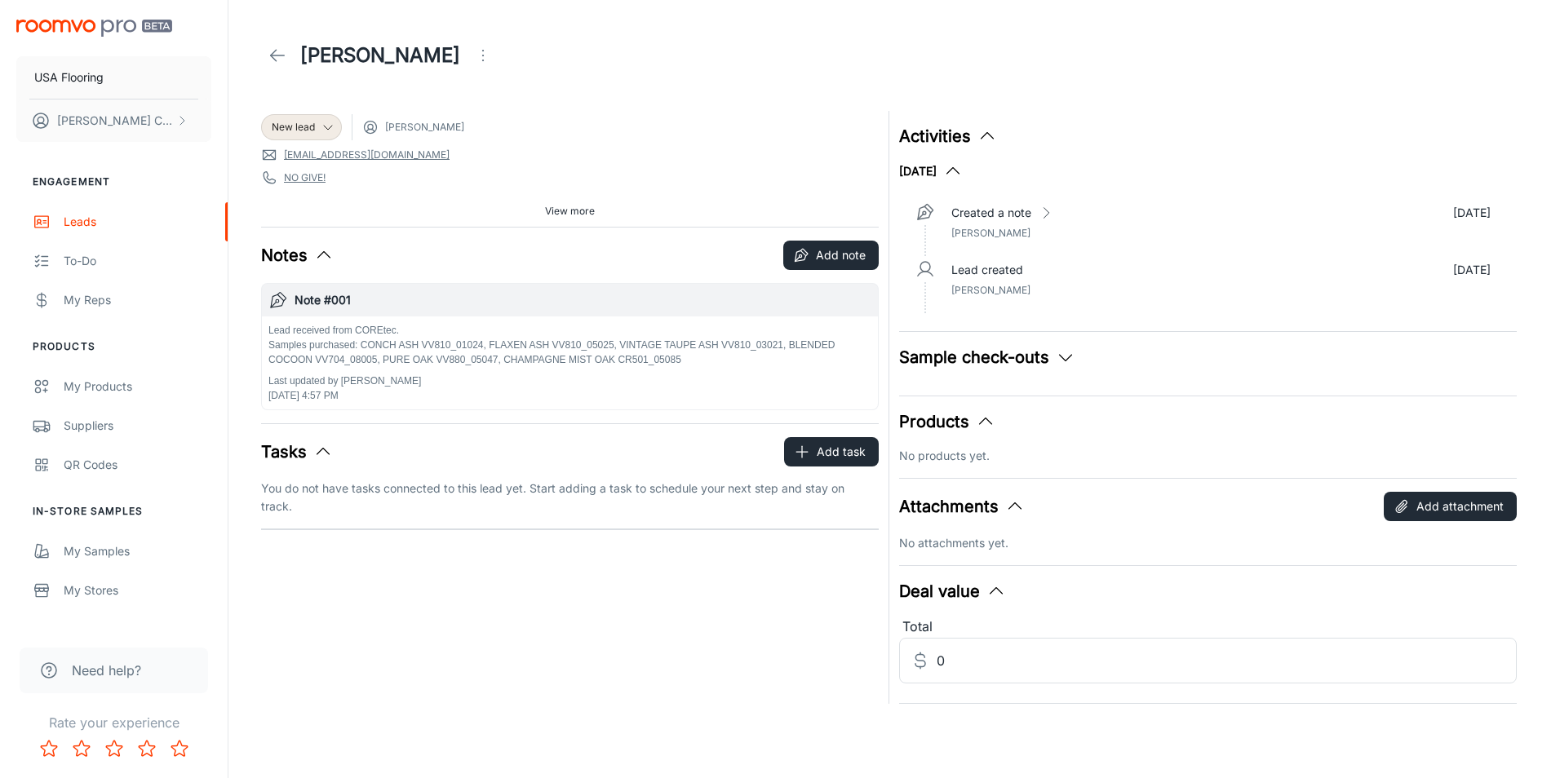
click at [272, 55] on line at bounding box center [278, 55] width 14 height 0
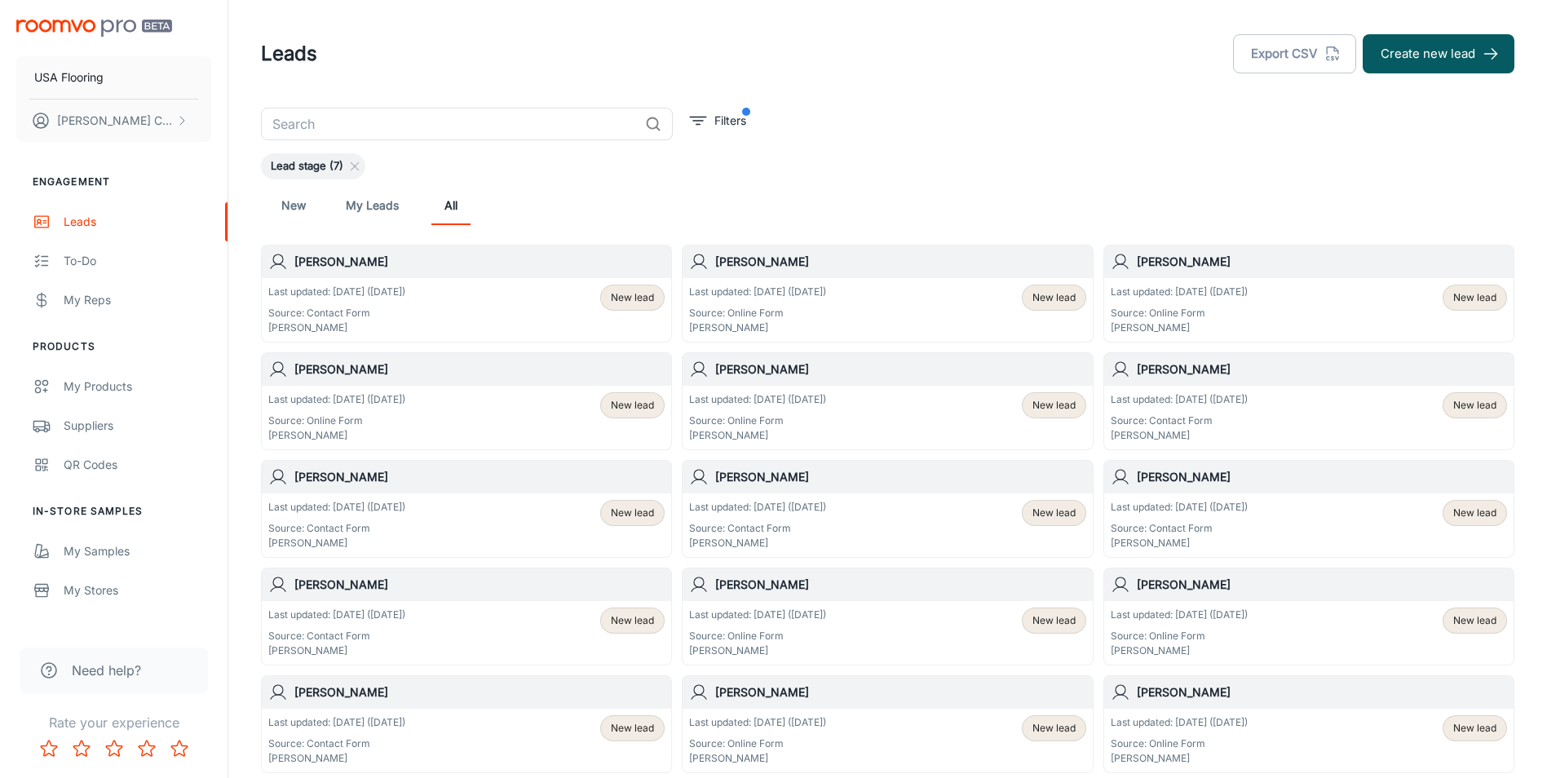
click at [851, 300] on div "Last updated: [DATE] ([DATE]) Source: Online Form [PERSON_NAME] New lead" at bounding box center [887, 310] width 396 height 51
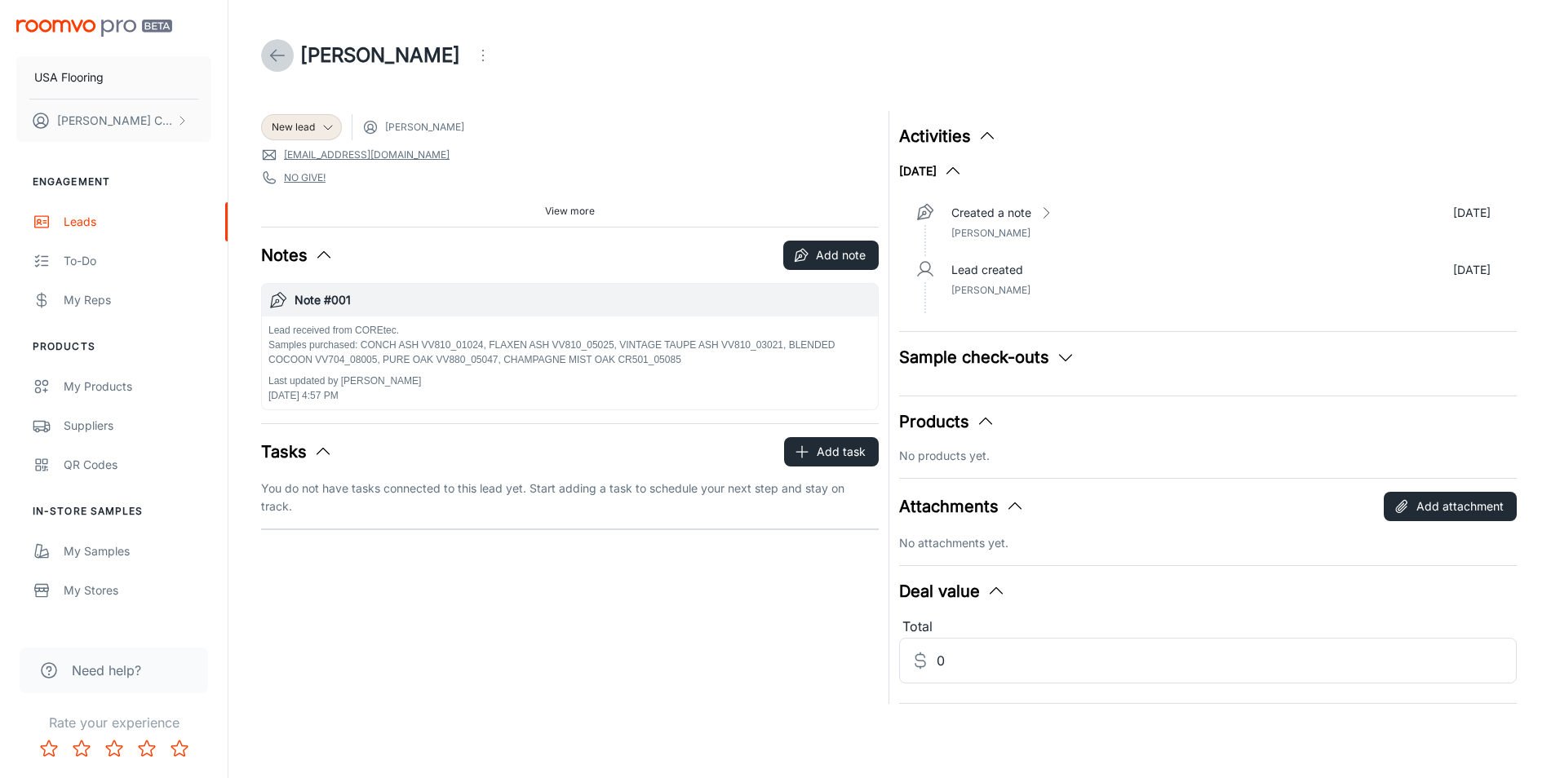
click at [269, 56] on icon at bounding box center [278, 56] width 20 height 20
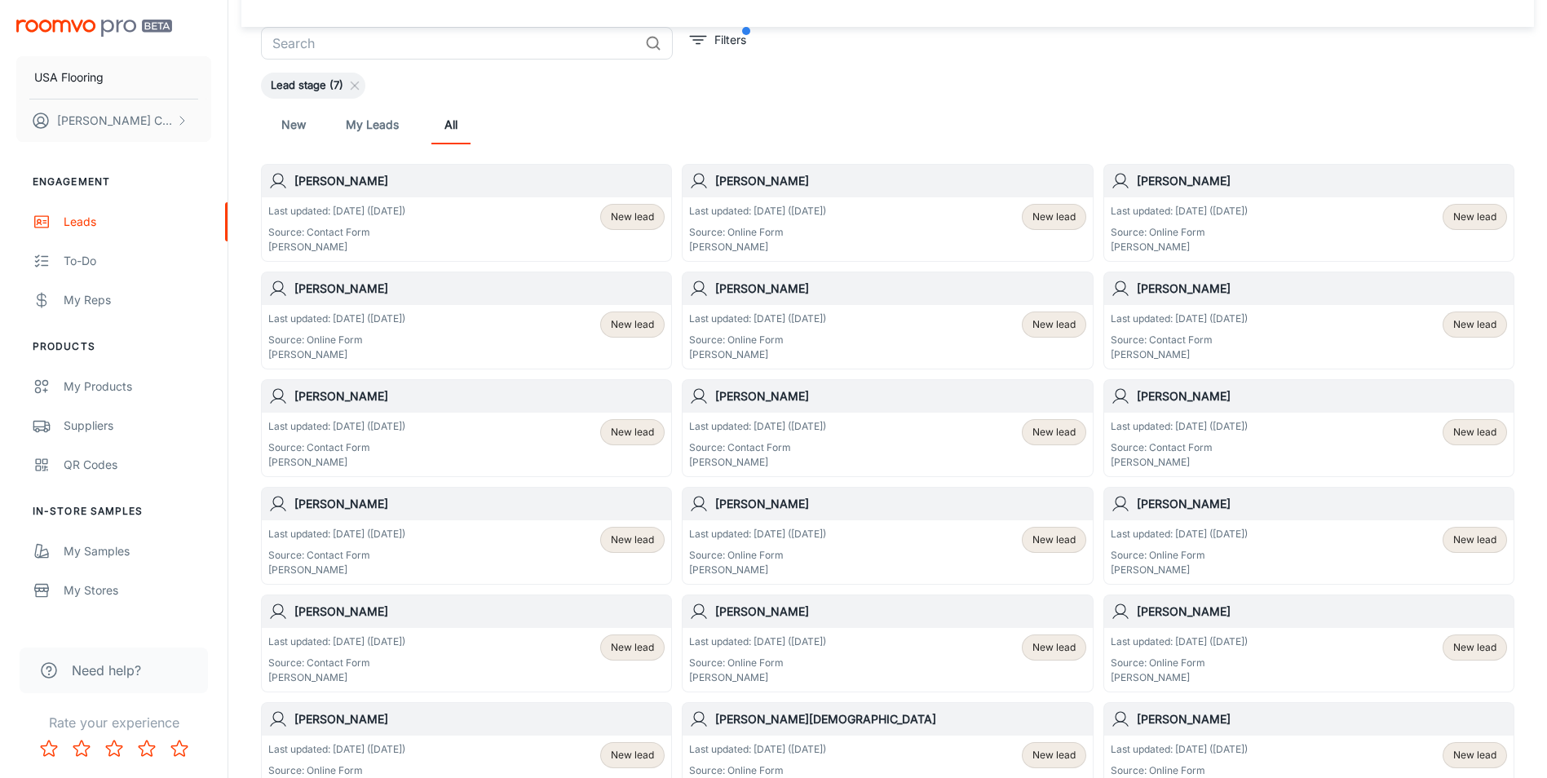
scroll to position [82, 0]
click at [449, 130] on link "All" at bounding box center [450, 123] width 39 height 39
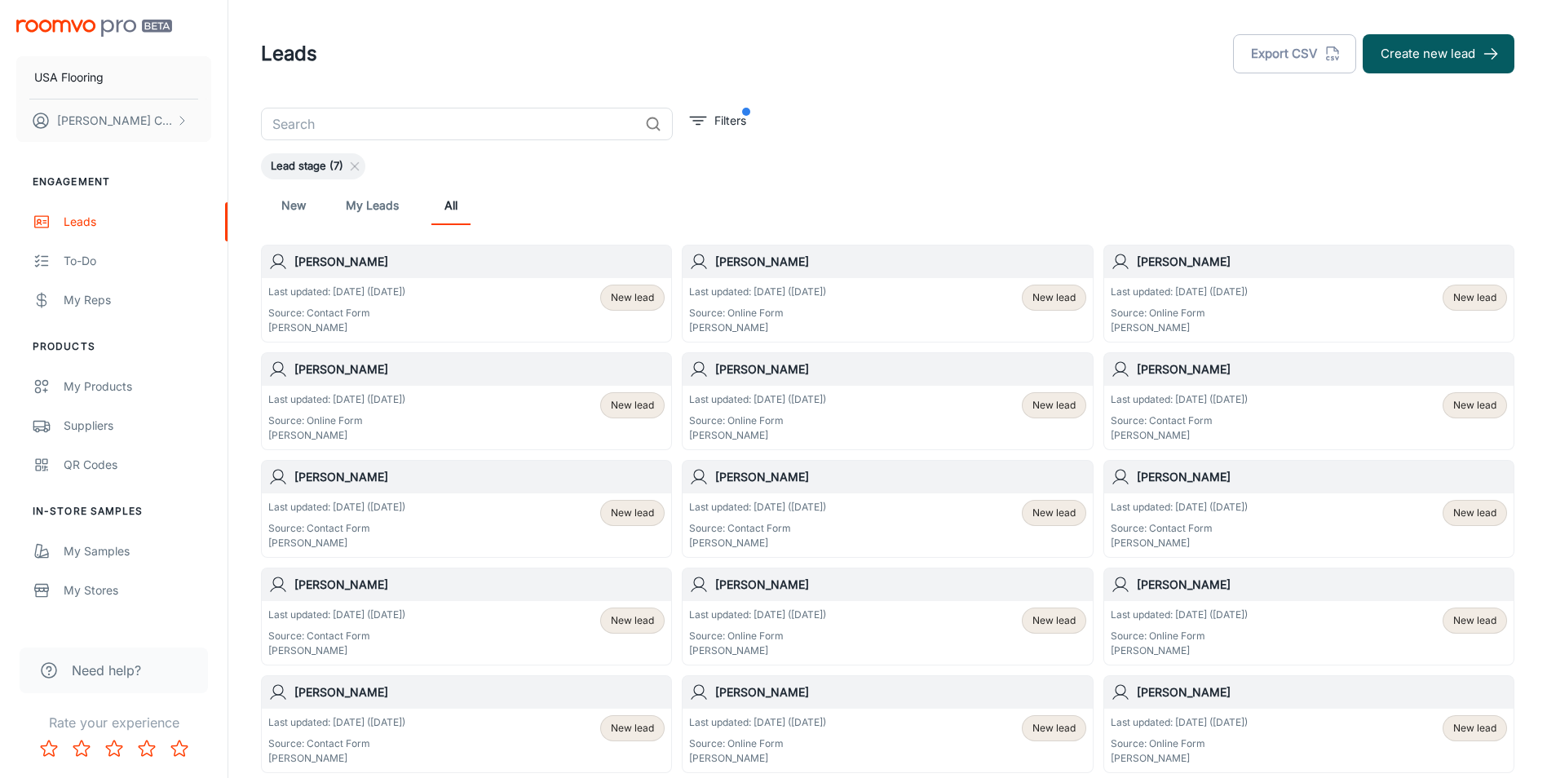
click at [502, 497] on div "Last updated: [DATE] ([DATE]) Source: Contact Form [PERSON_NAME] New lead" at bounding box center [466, 525] width 409 height 64
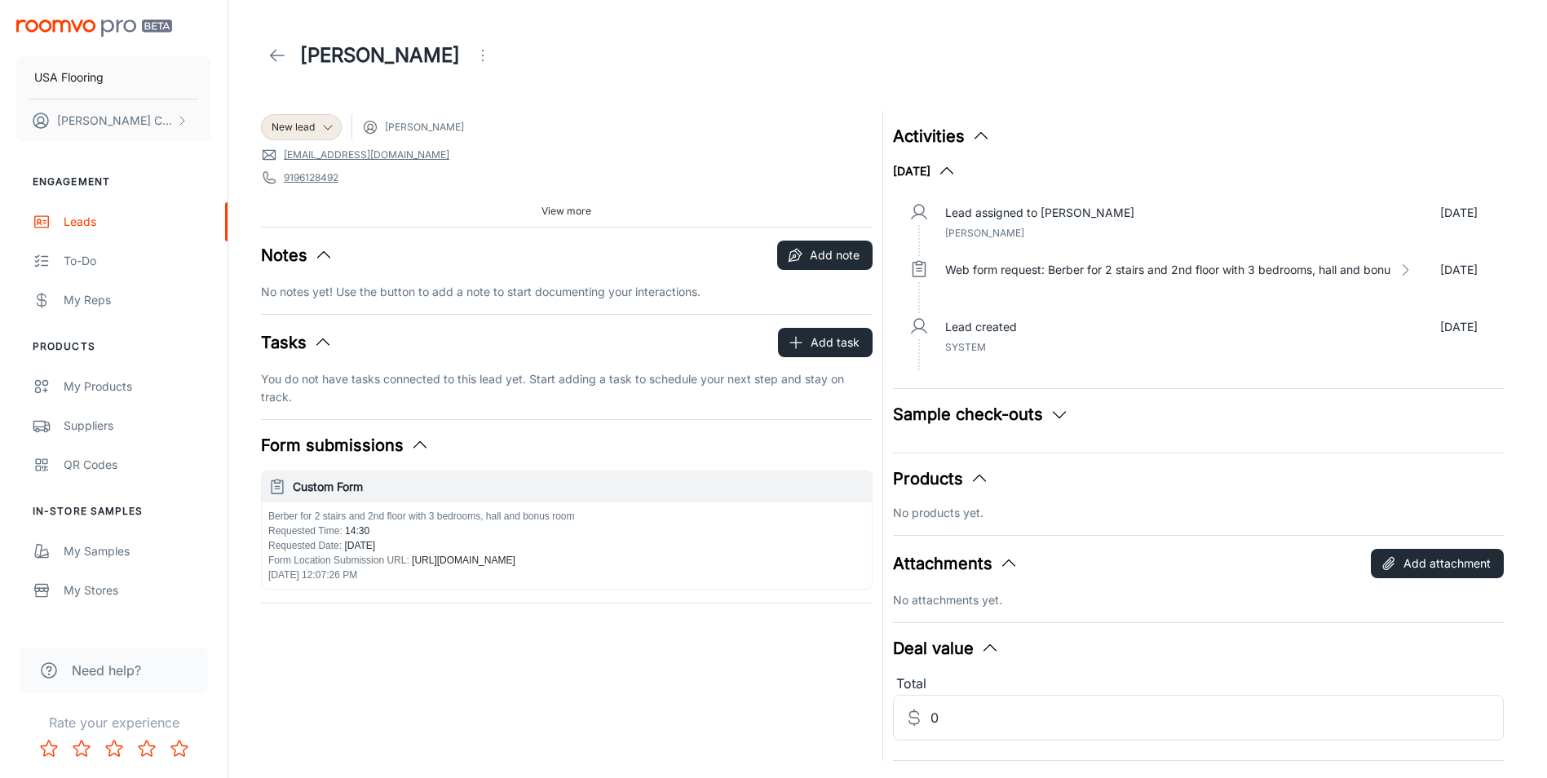
click at [280, 62] on icon at bounding box center [278, 56] width 20 height 20
